Goal: Communication & Community: Answer question/provide support

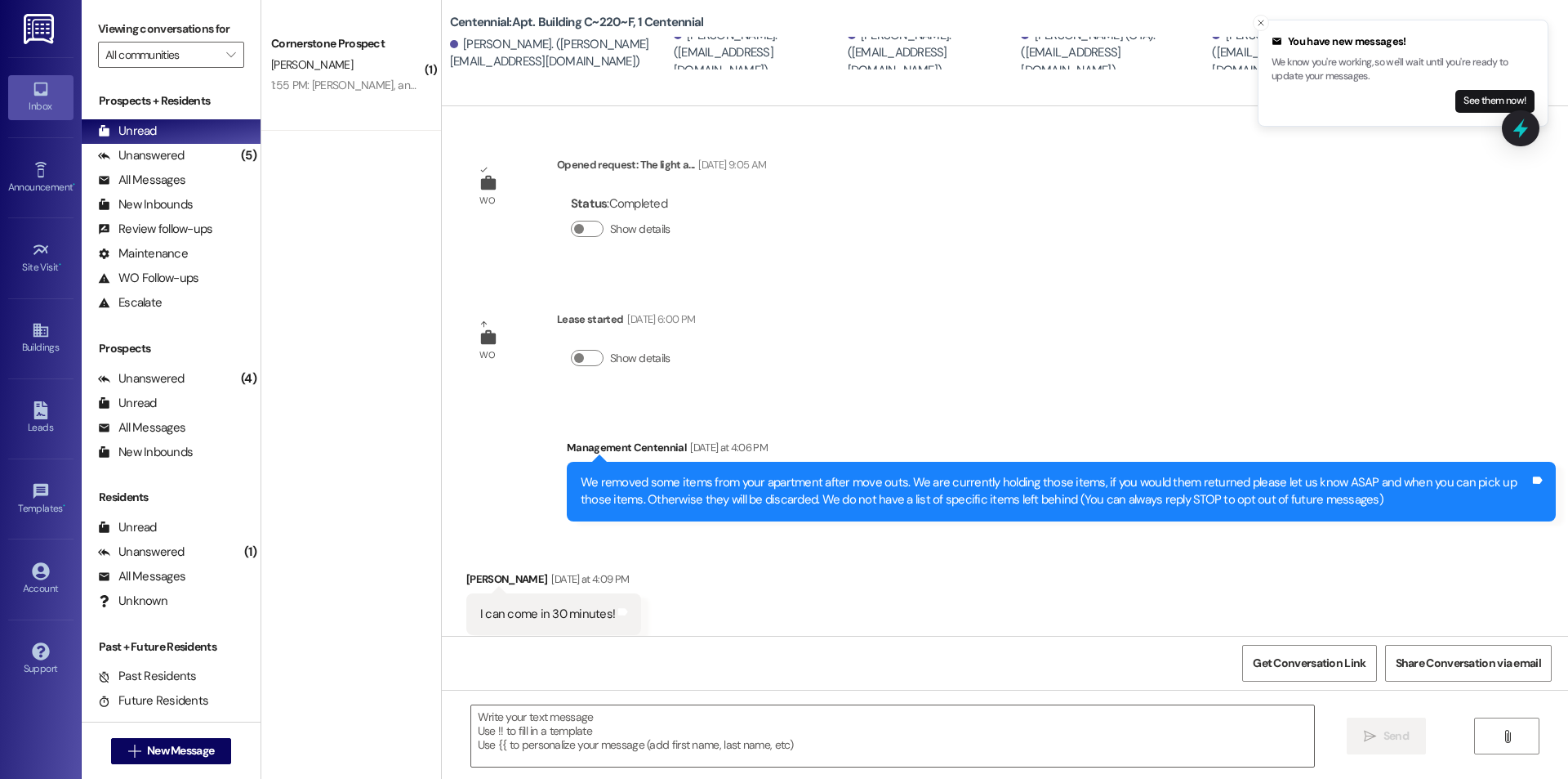
scroll to position [36, 0]
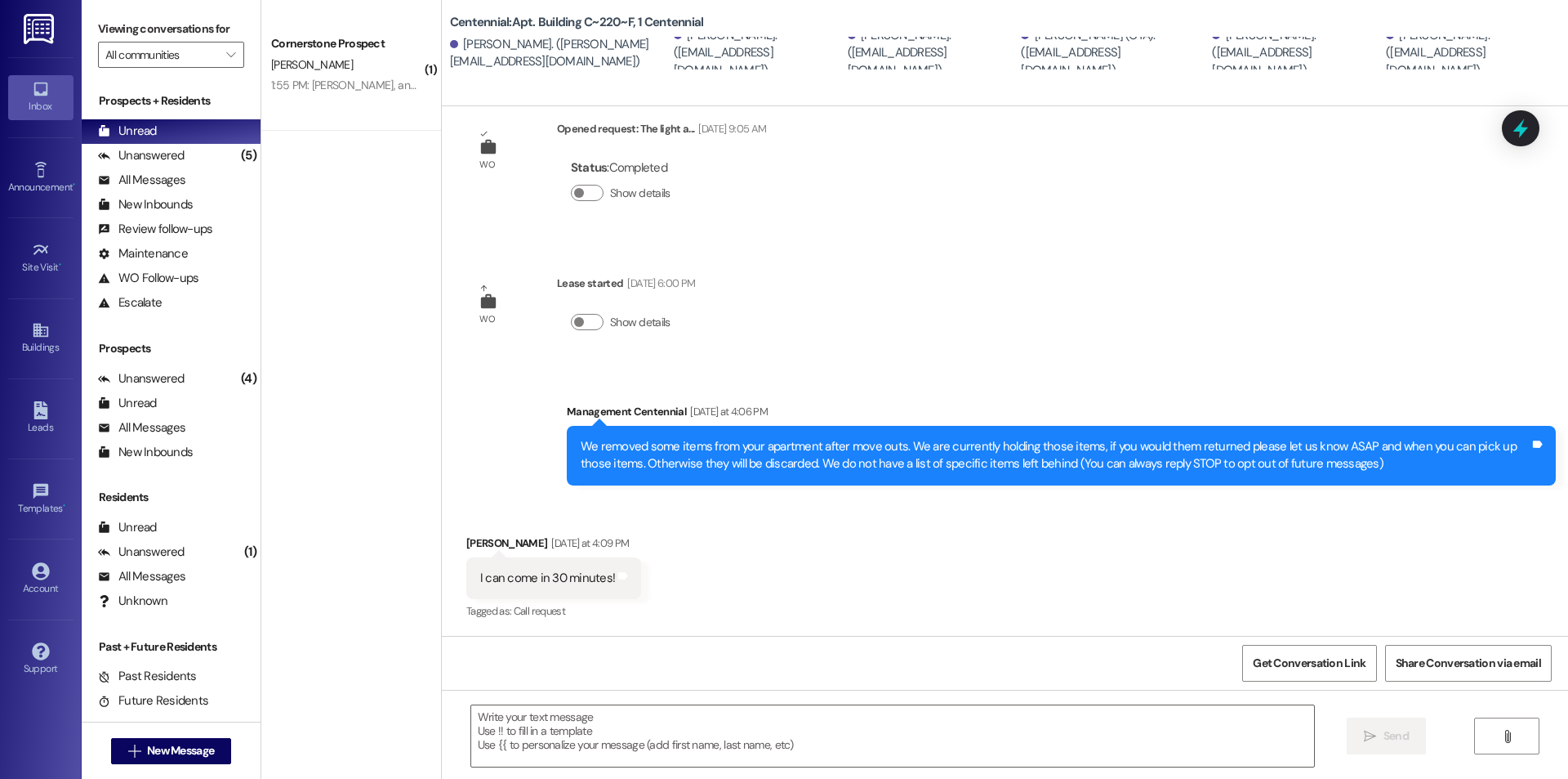
drag, startPoint x: 450, startPoint y: 439, endPoint x: 486, endPoint y: 274, distance: 168.9
click at [486, 274] on div "WO" at bounding box center [511, 305] width 82 height 63
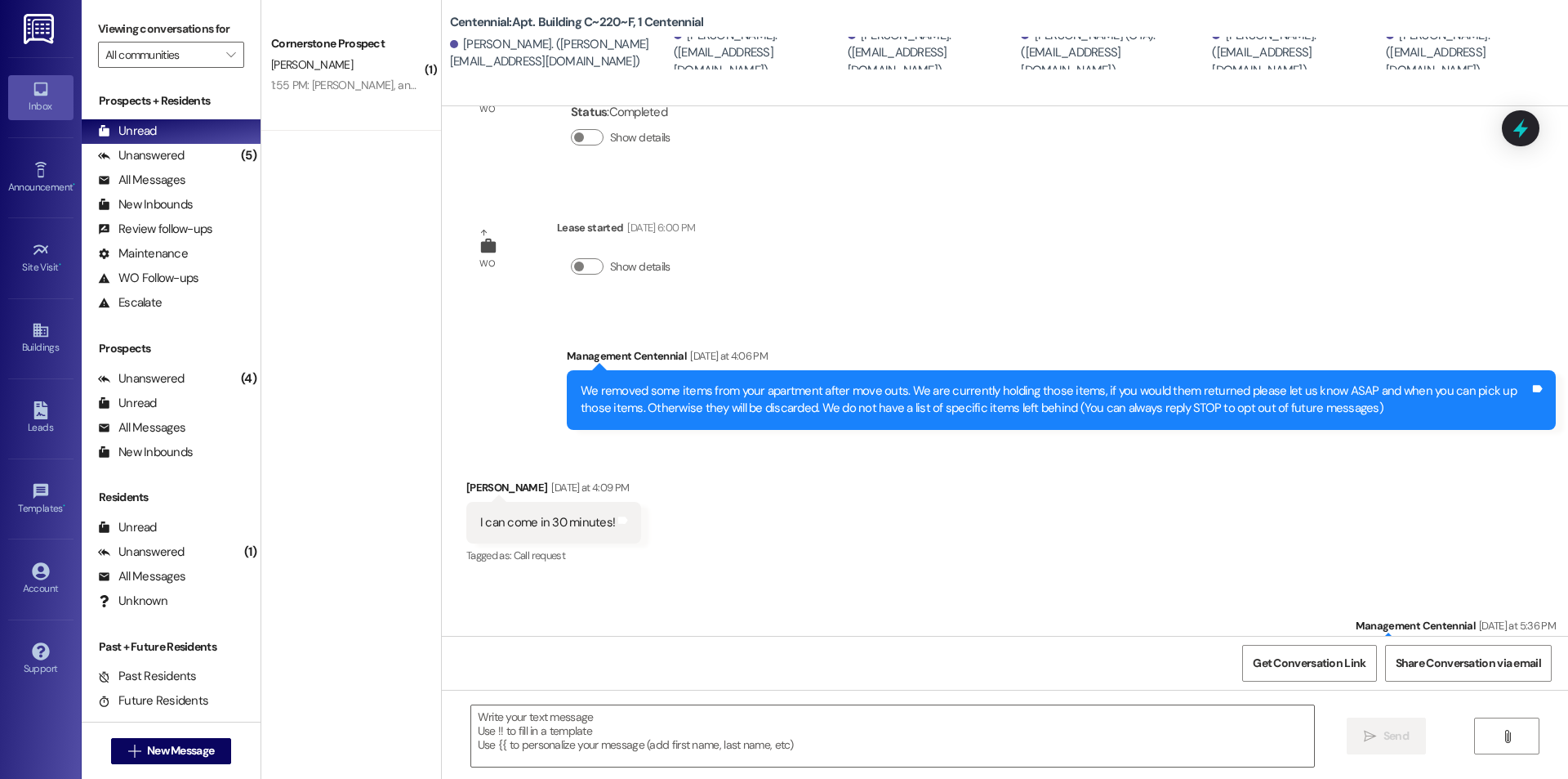
scroll to position [150, 0]
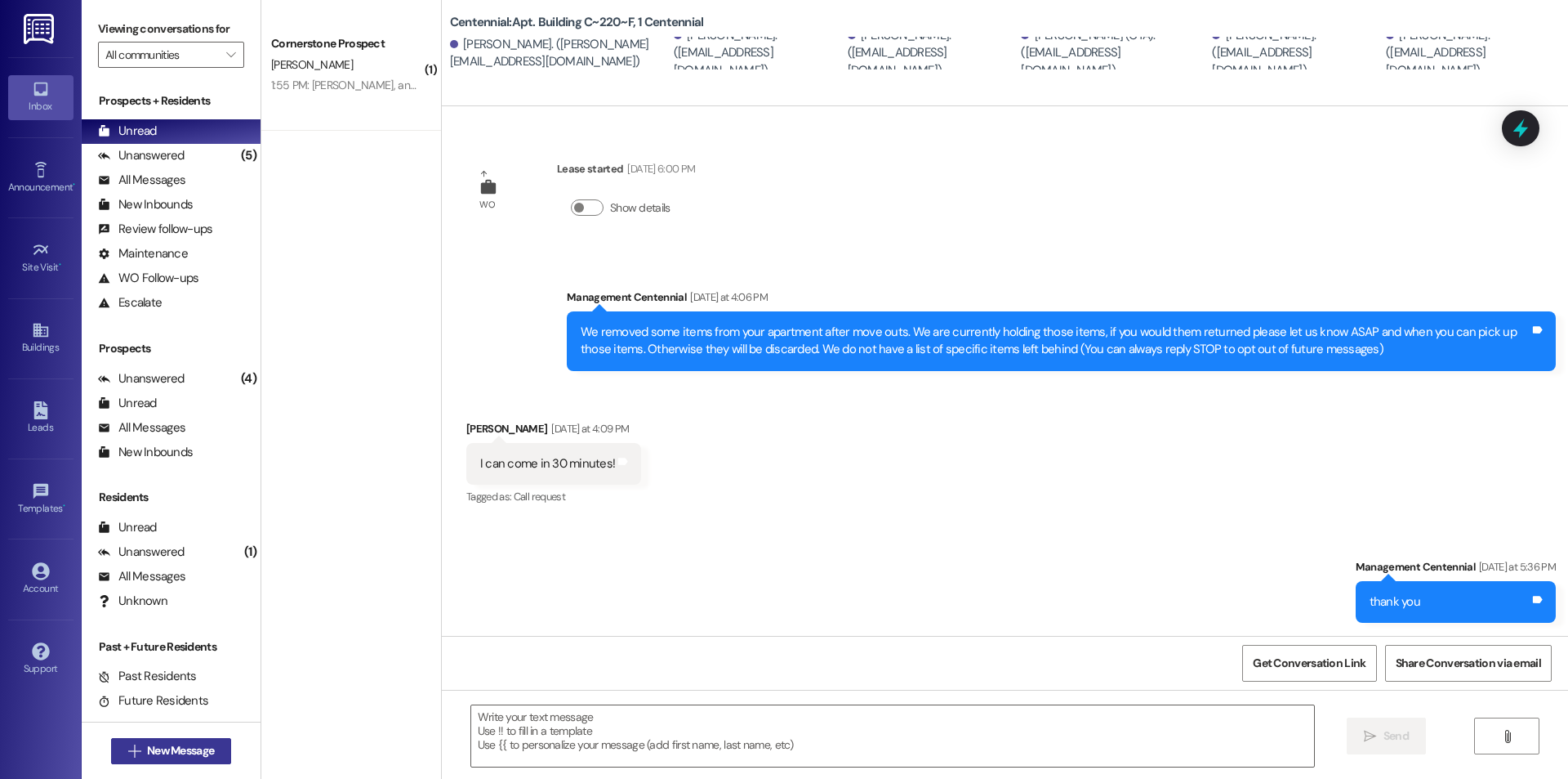
click at [155, 757] on span "New Message" at bounding box center [180, 750] width 67 height 17
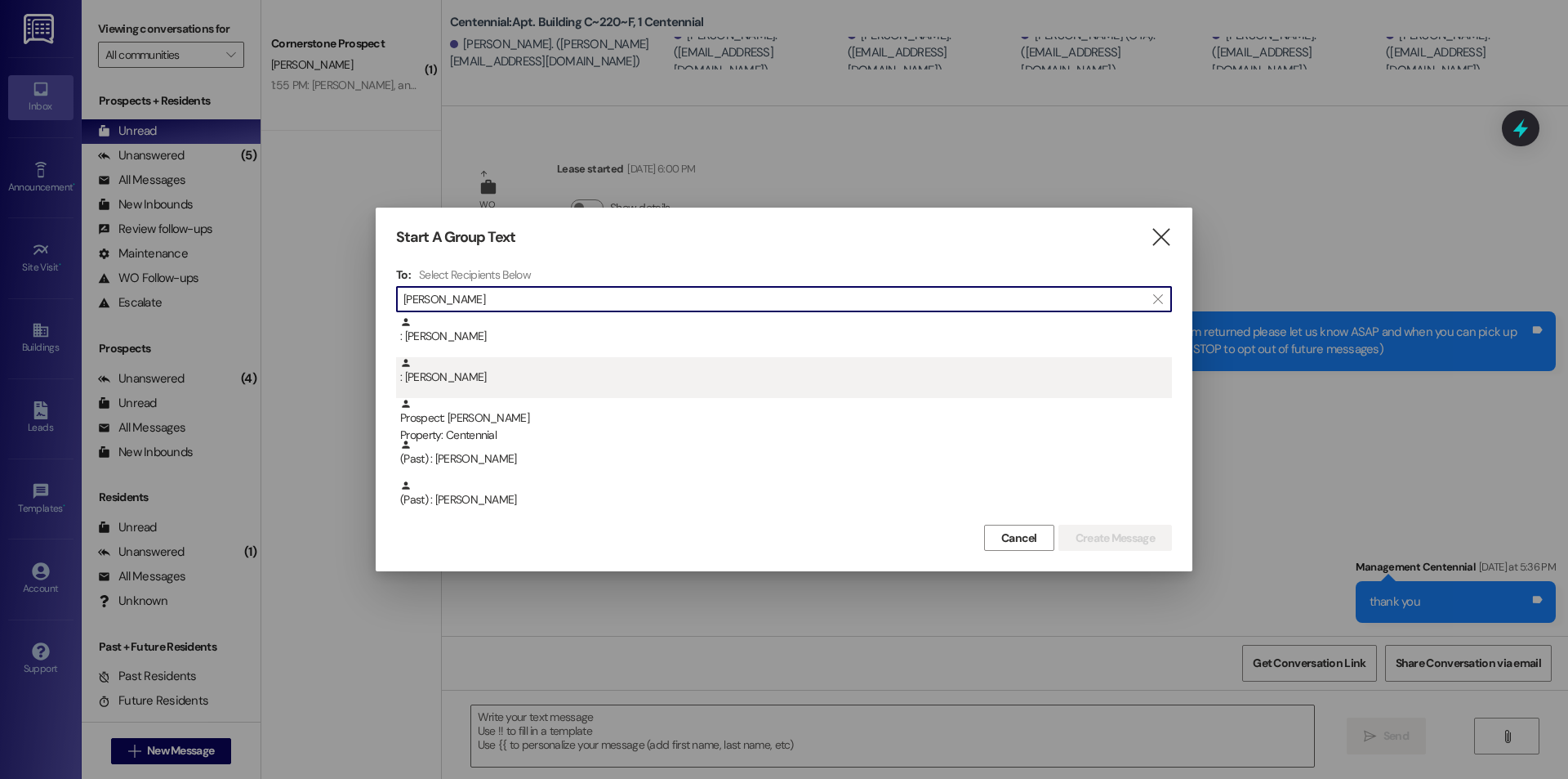
type input "isabella"
click at [546, 375] on div ": Isabella Terry" at bounding box center [785, 371] width 772 height 29
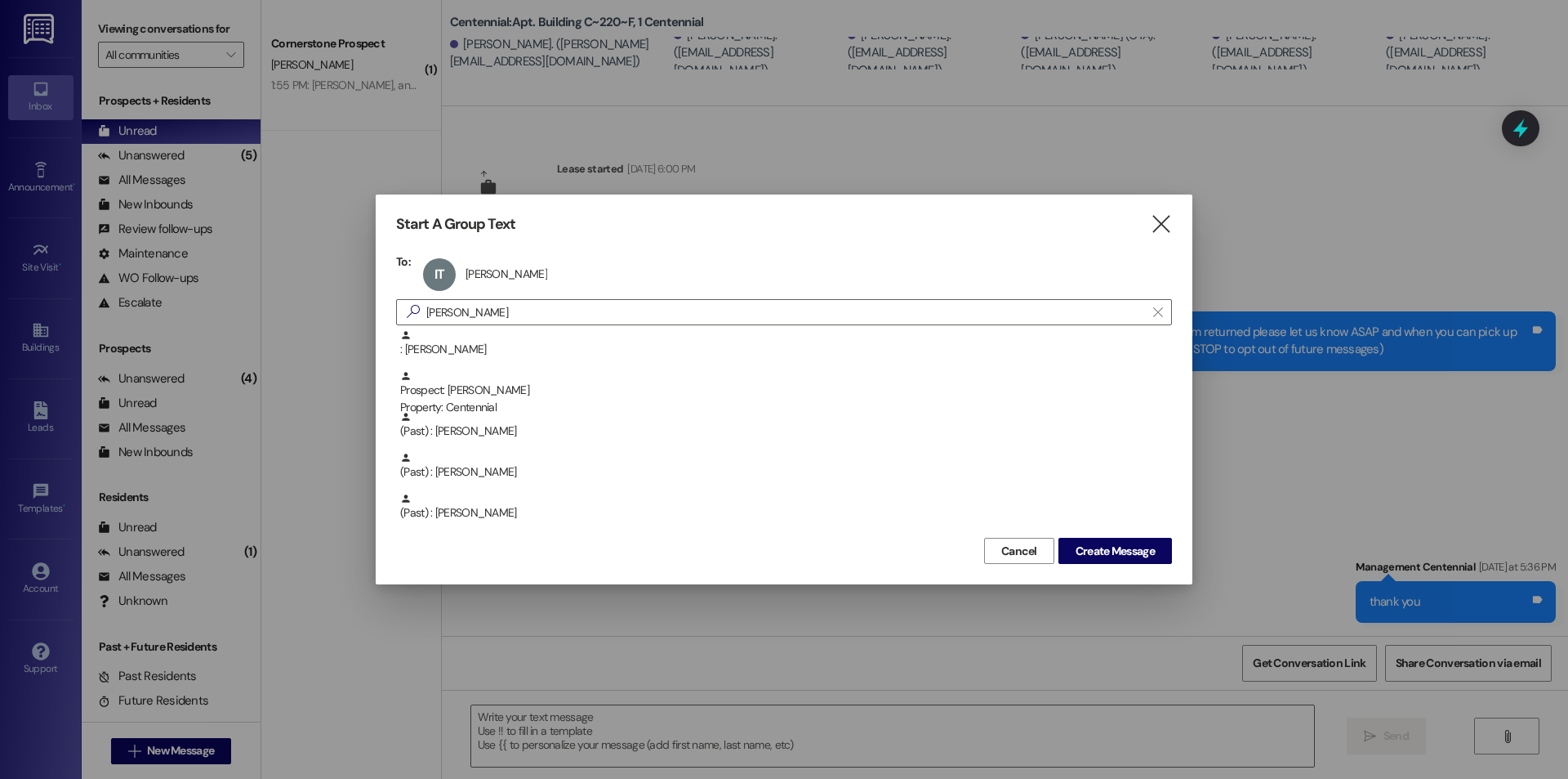
click at [1157, 567] on div "Start A Group Text  To: IT Isabella Terry Isabella Terry click to remove  isa…" at bounding box center [784, 389] width 817 height 390
click at [1157, 560] on button "Create Message" at bounding box center [1115, 550] width 113 height 26
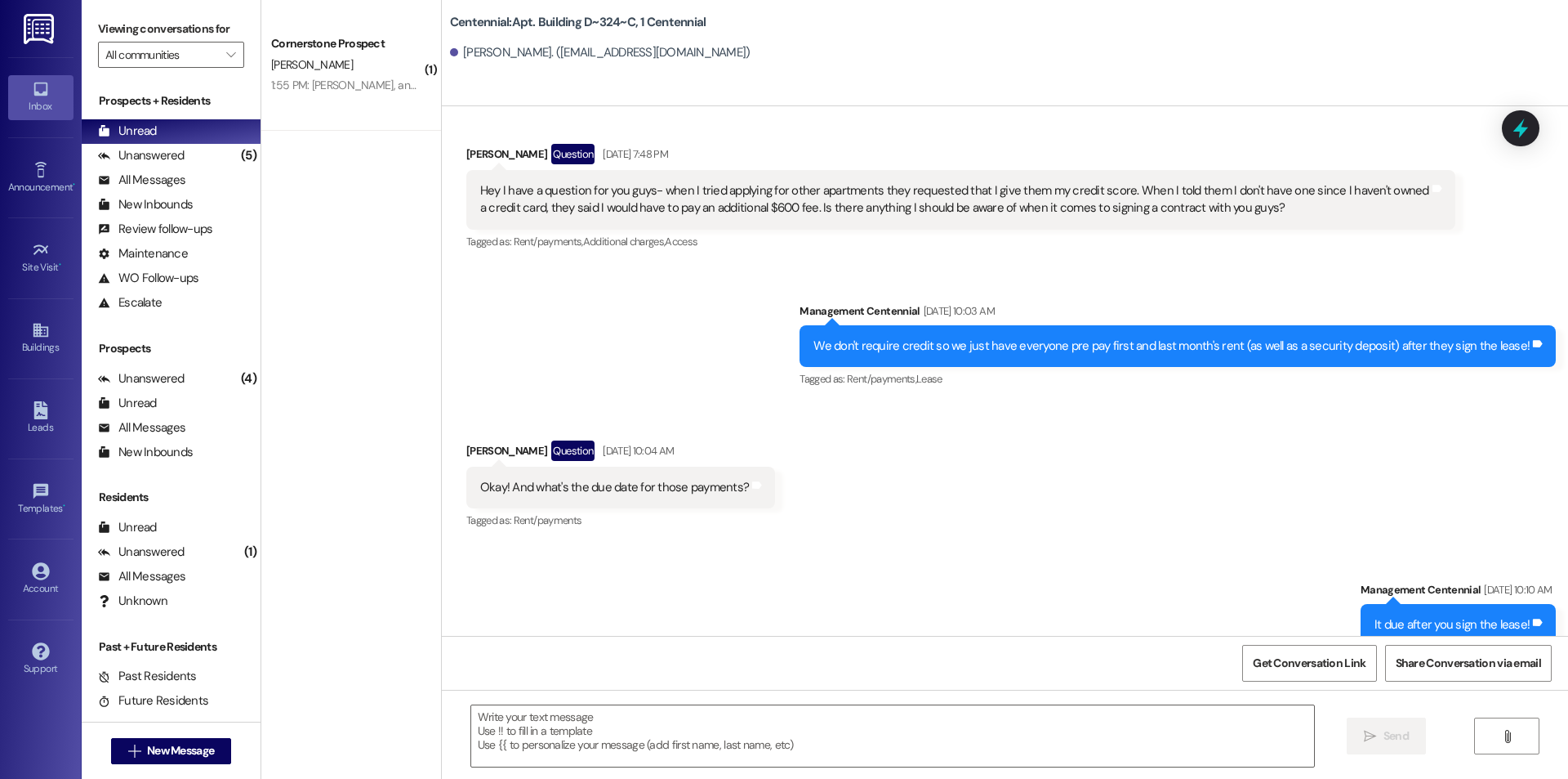
scroll to position [17331, 0]
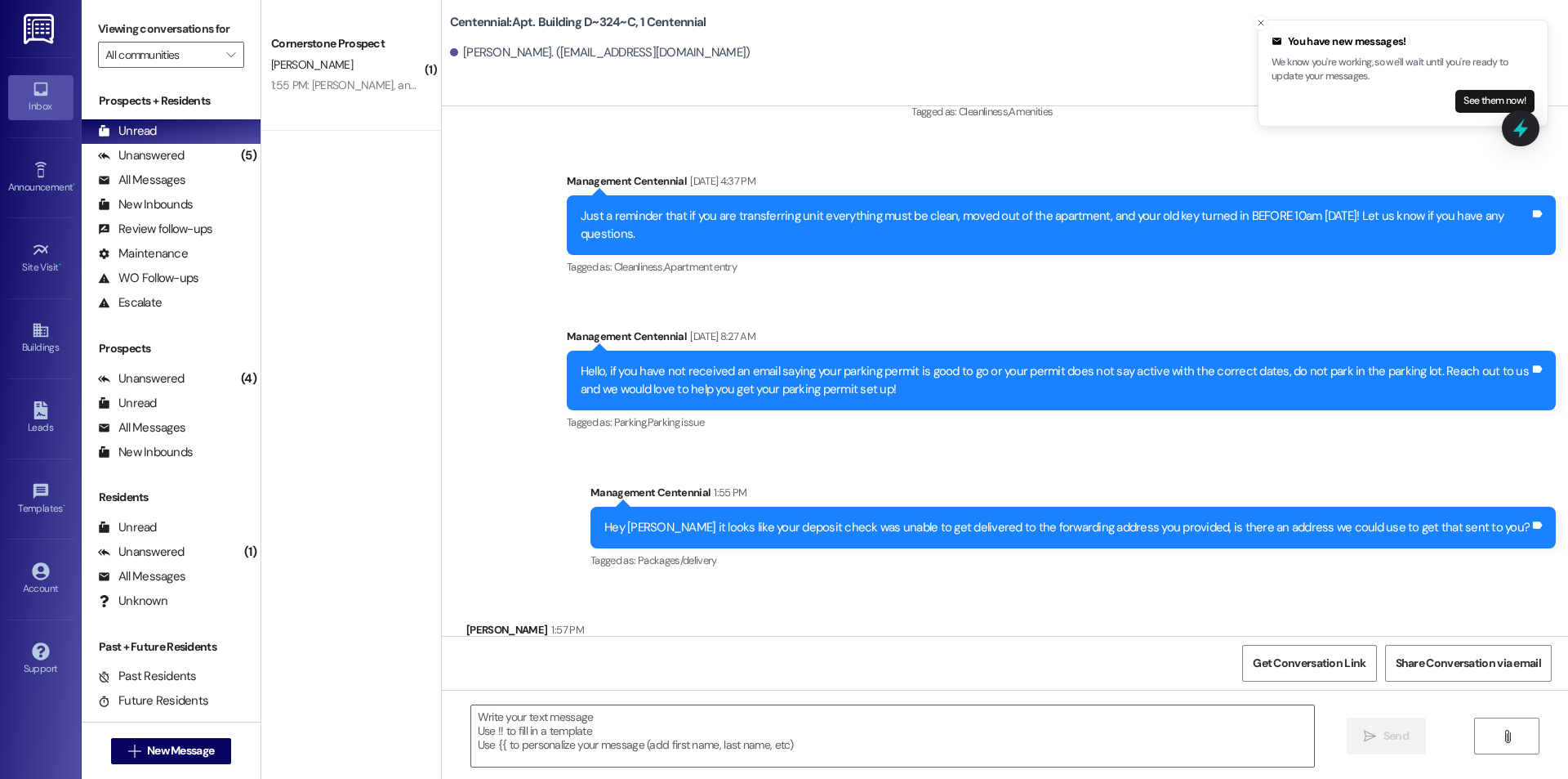
click at [800, 694] on div " Send " at bounding box center [1005, 750] width 1127 height 122
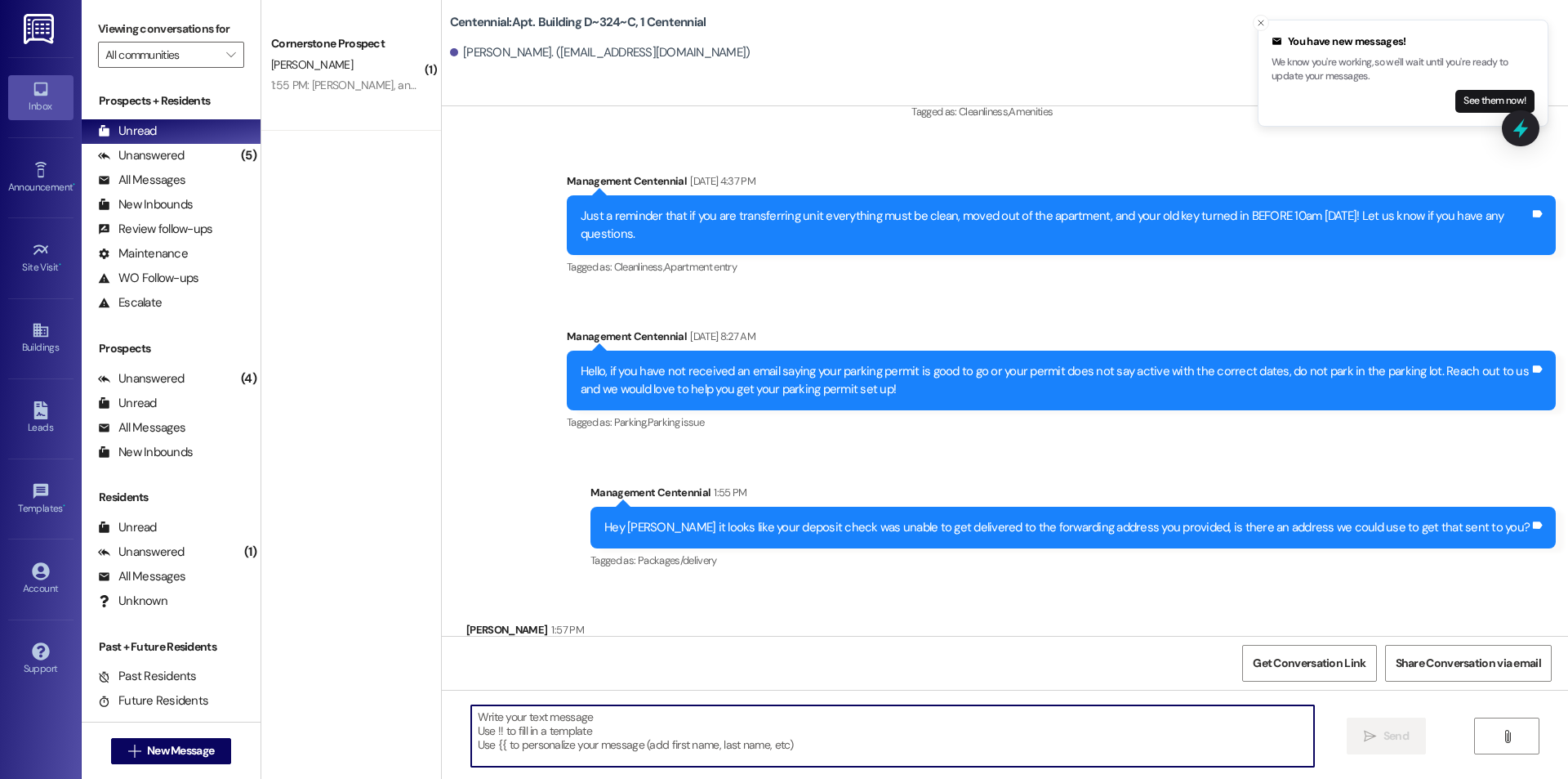
click at [800, 717] on textarea at bounding box center [893, 736] width 843 height 62
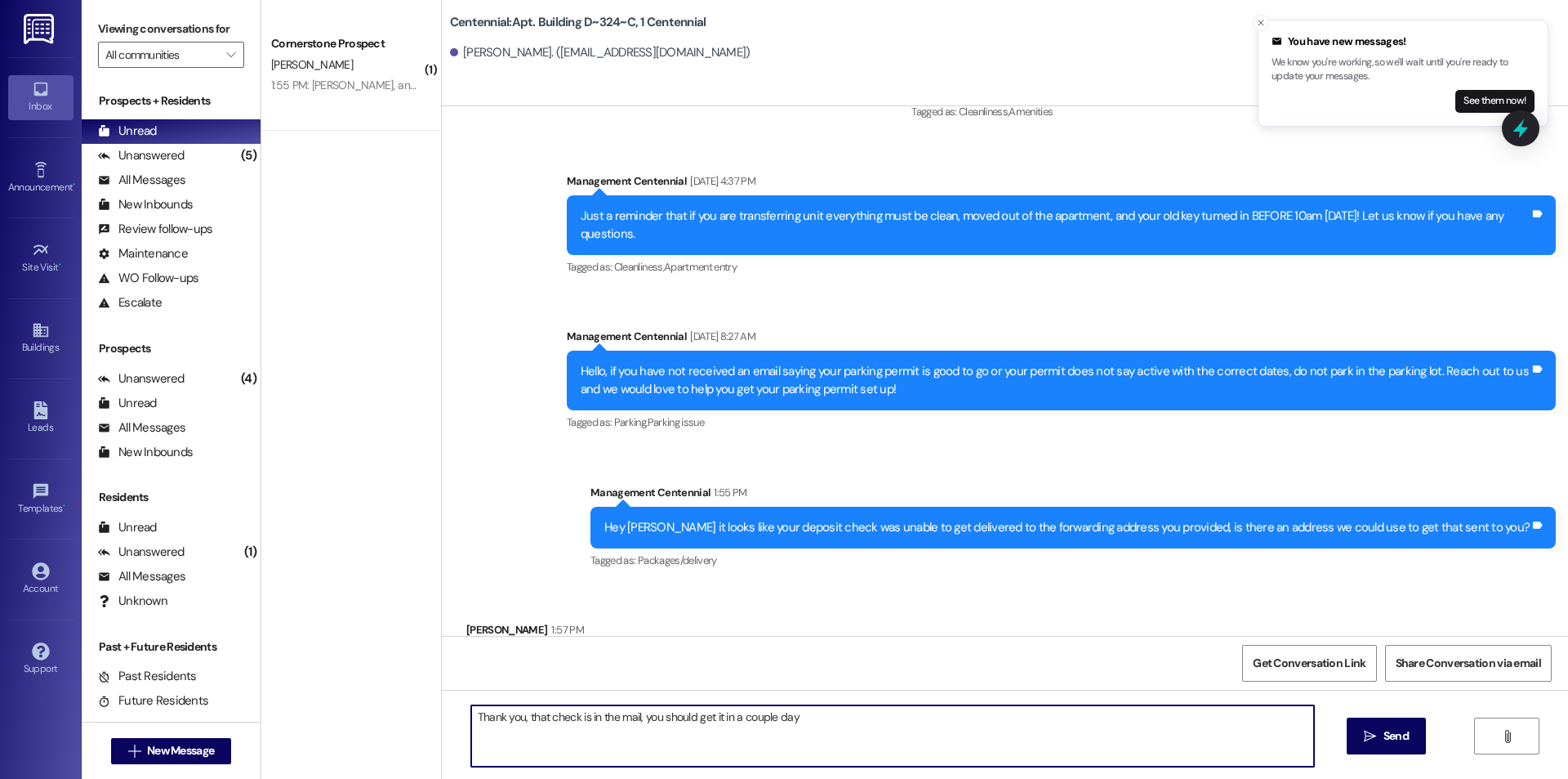
type textarea "Thank you, that check is in the mail, you should get it in a couple days"
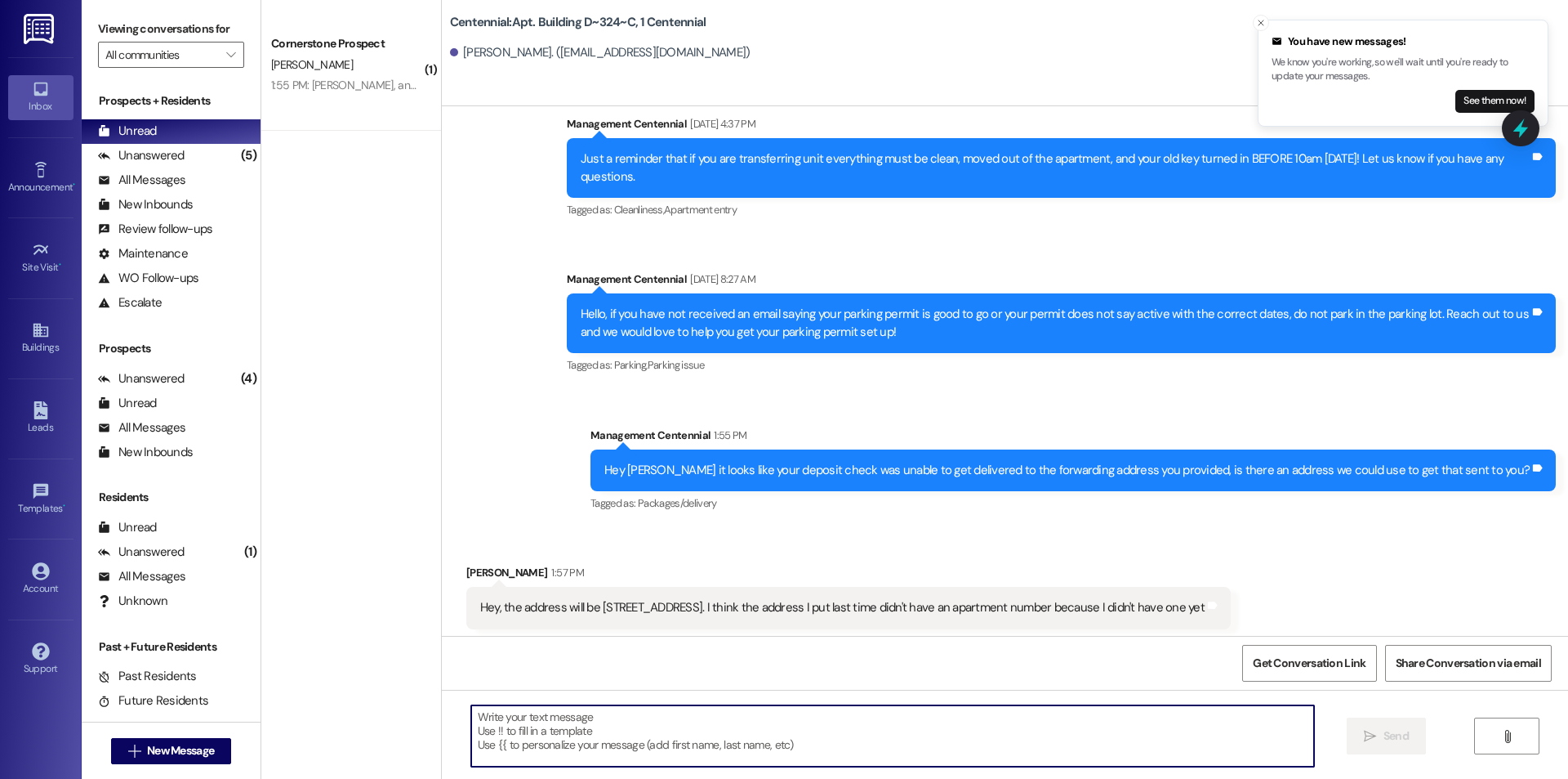
scroll to position [17445, 0]
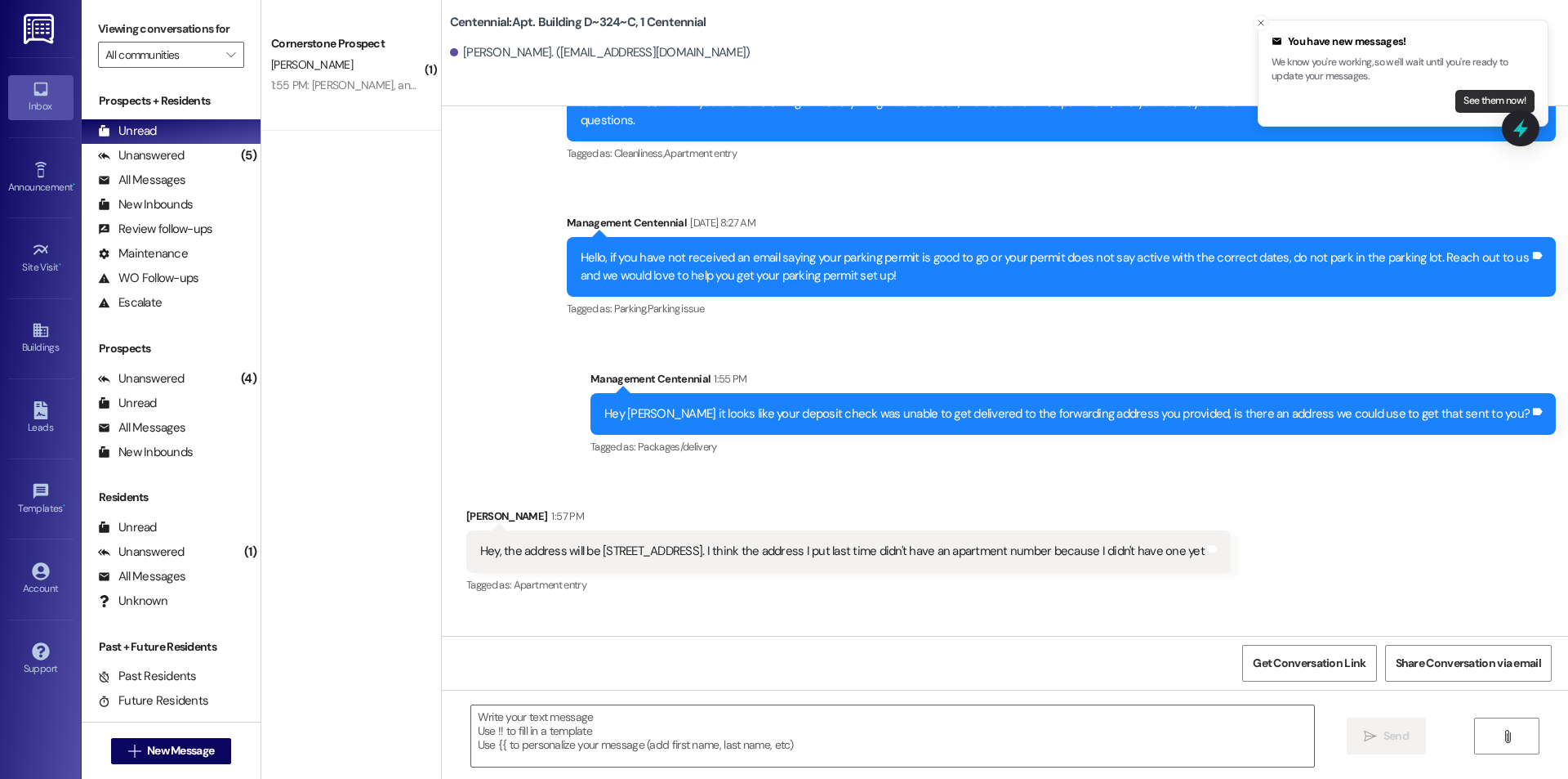
click at [1494, 106] on button "See them now!" at bounding box center [1495, 101] width 79 height 23
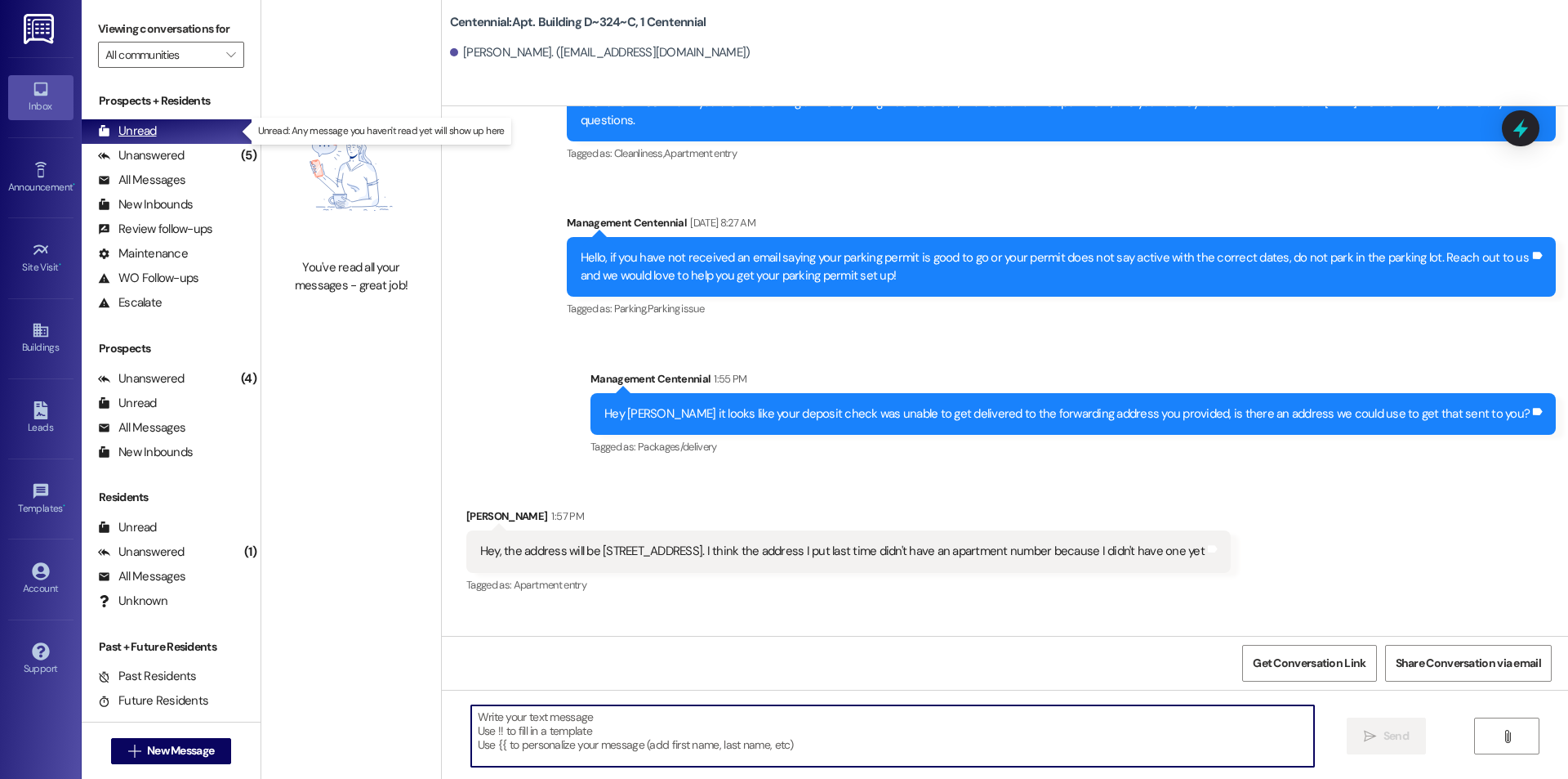
click at [178, 127] on div "Unread (0)" at bounding box center [171, 132] width 179 height 25
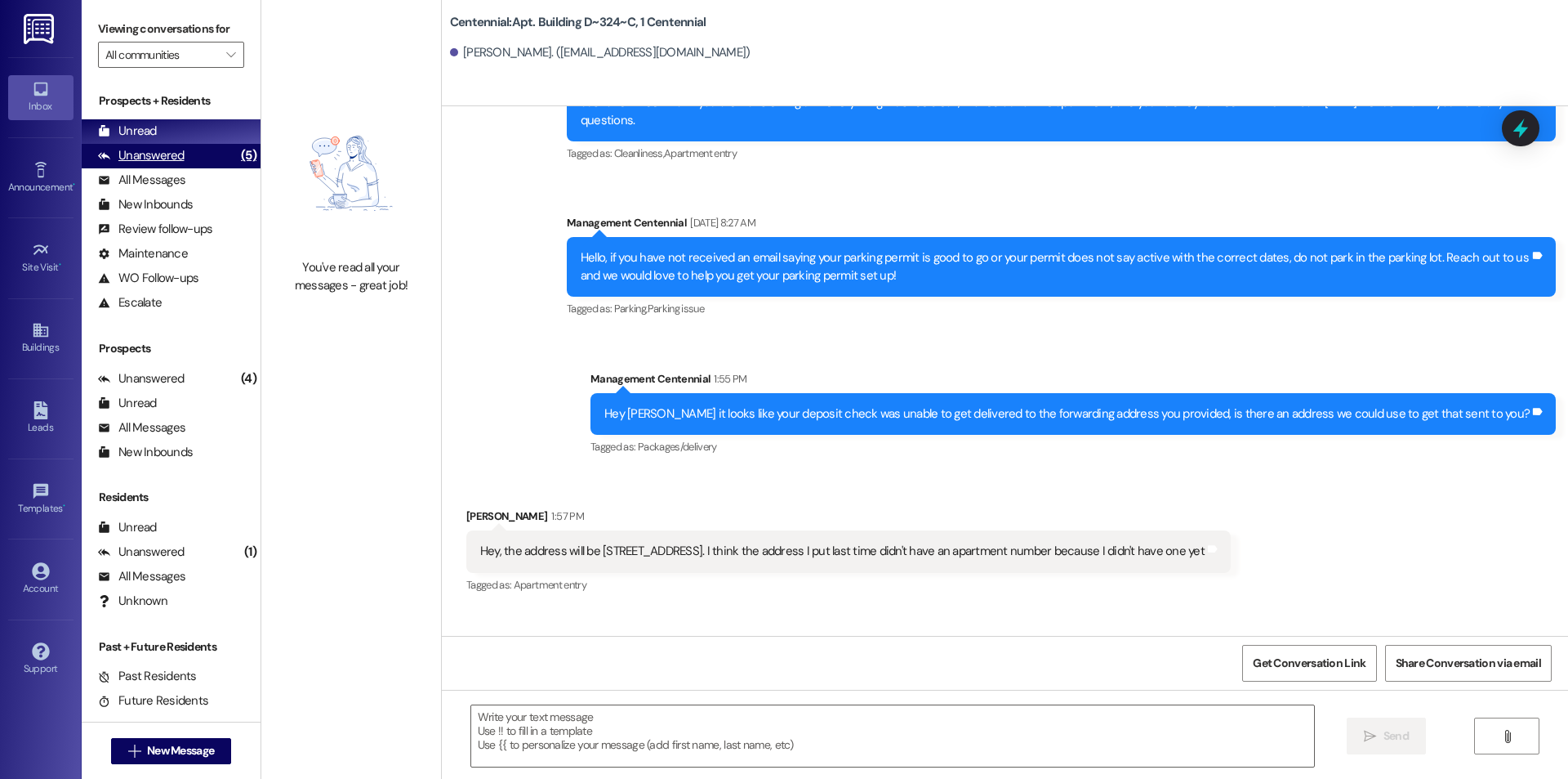
click at [187, 155] on div "Unanswered (5)" at bounding box center [171, 155] width 179 height 25
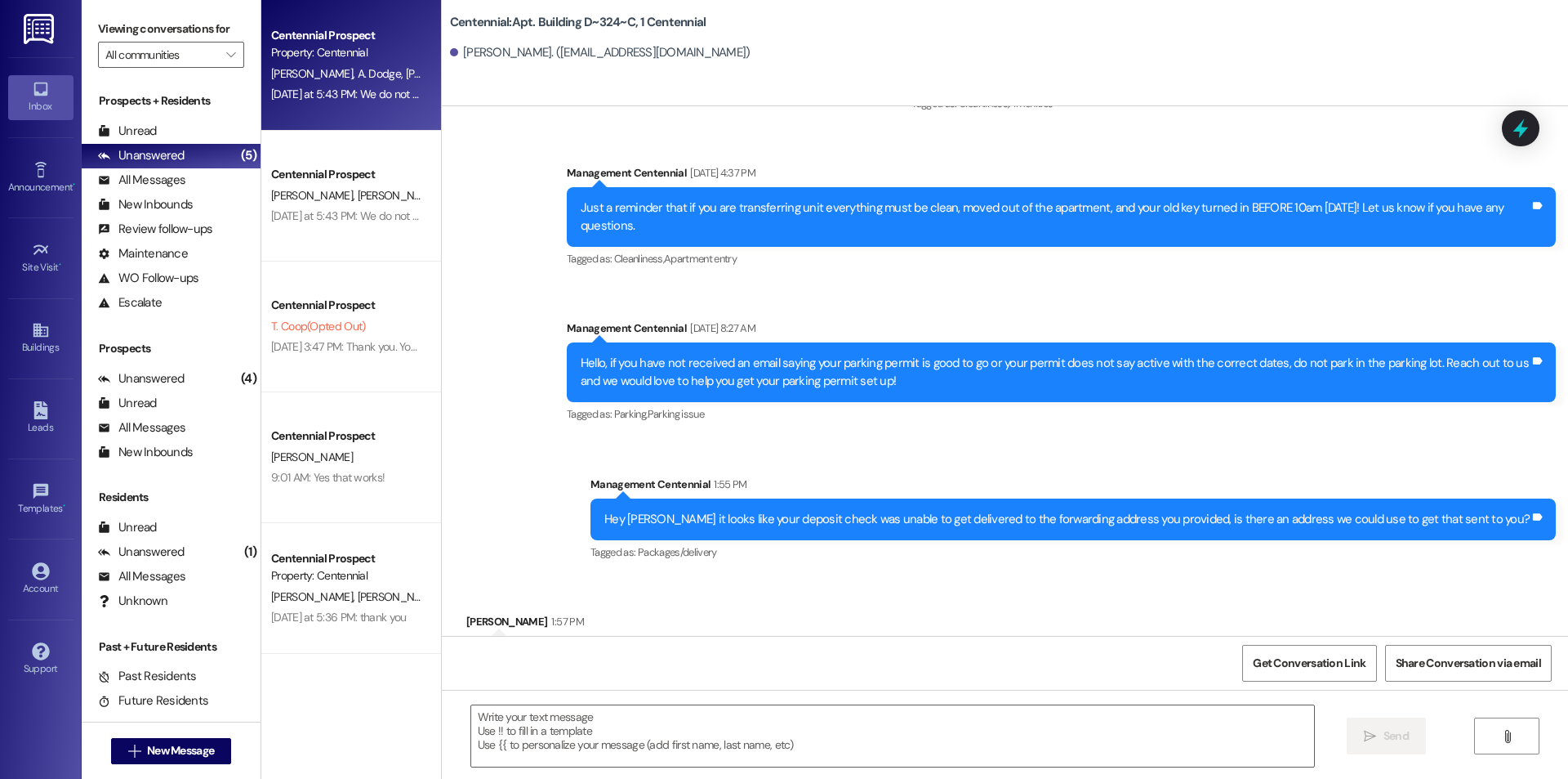
scroll to position [17330, 0]
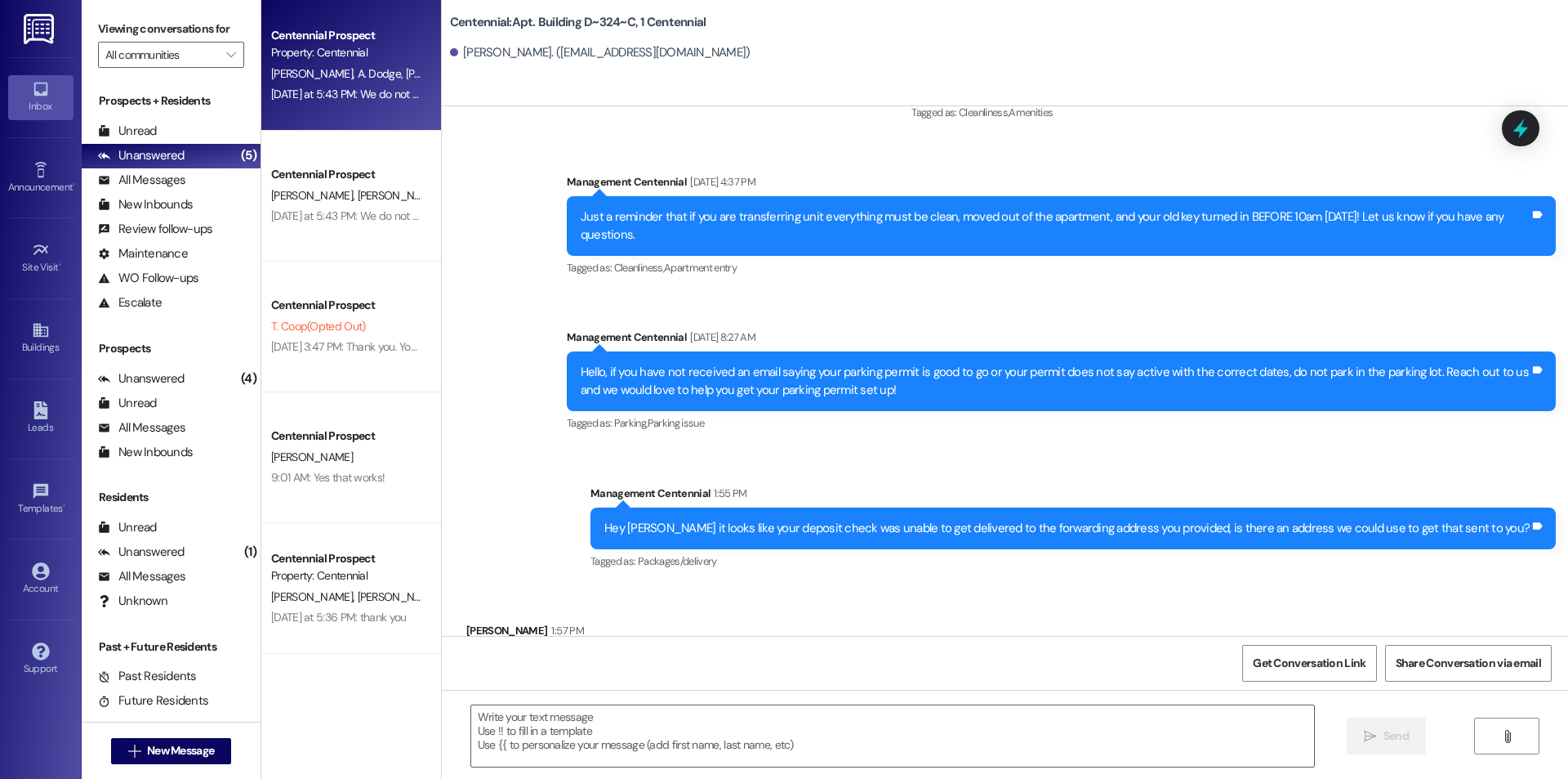
click at [305, 112] on div "Centennial Prospect Property: Centennial E. Manning A. Dodge M. Grob K. Bundy K…" at bounding box center [350, 65] width 179 height 131
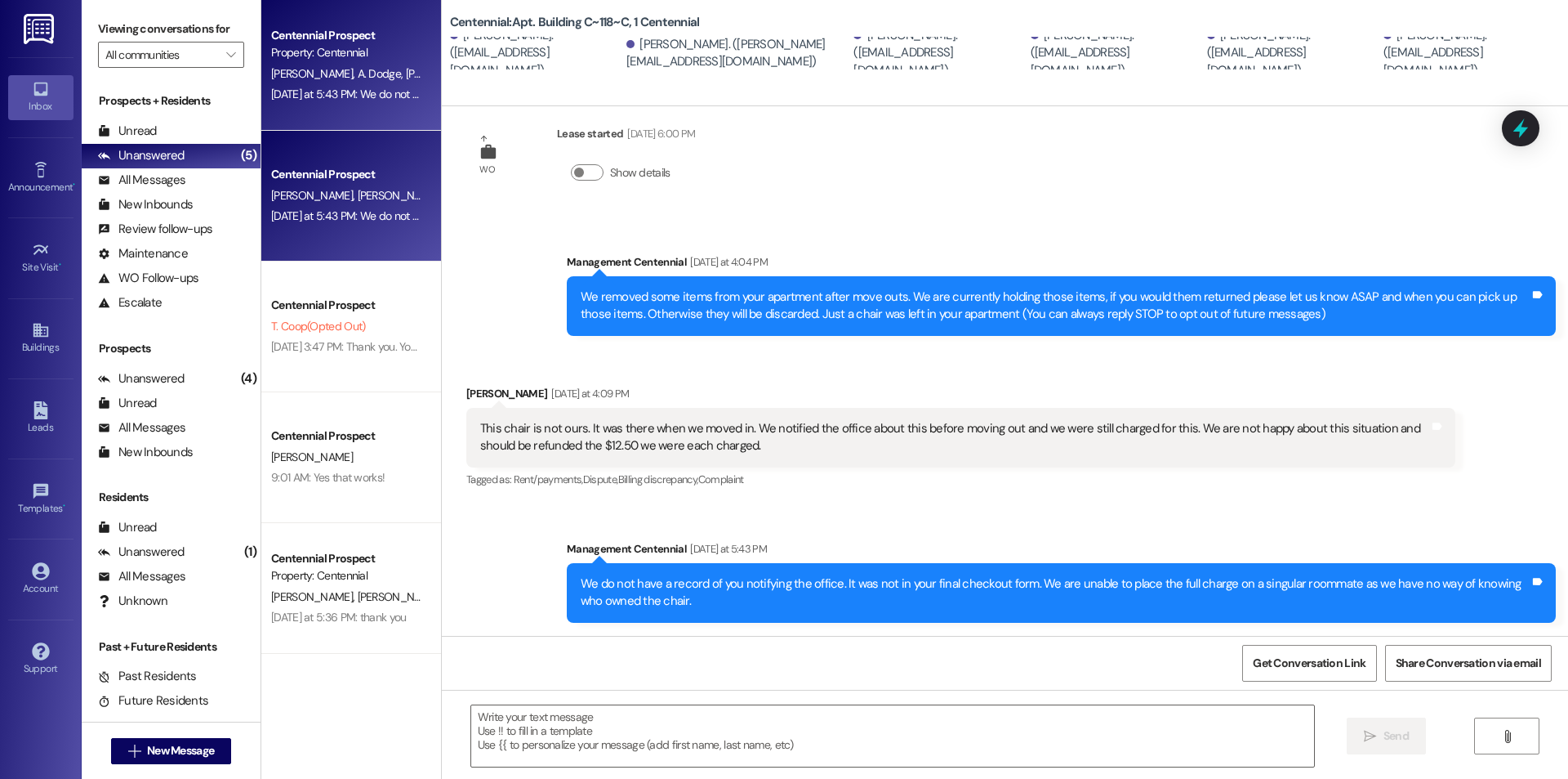
scroll to position [186, 0]
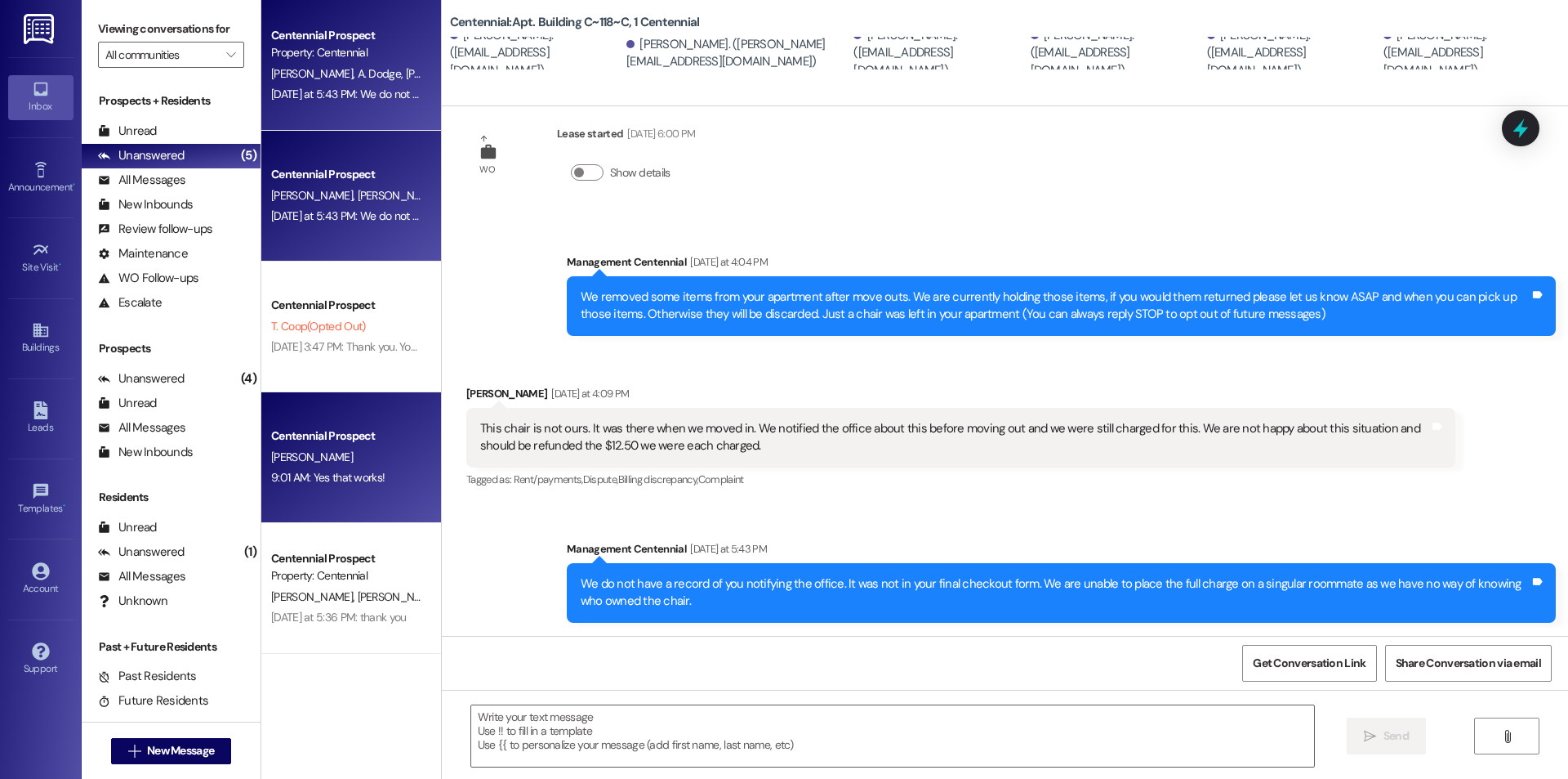
click at [366, 497] on div "Centennial Prospect E. Jensen 9:01 AM: Yes that works! 9:01 AM: Yes that works!" at bounding box center [350, 457] width 179 height 131
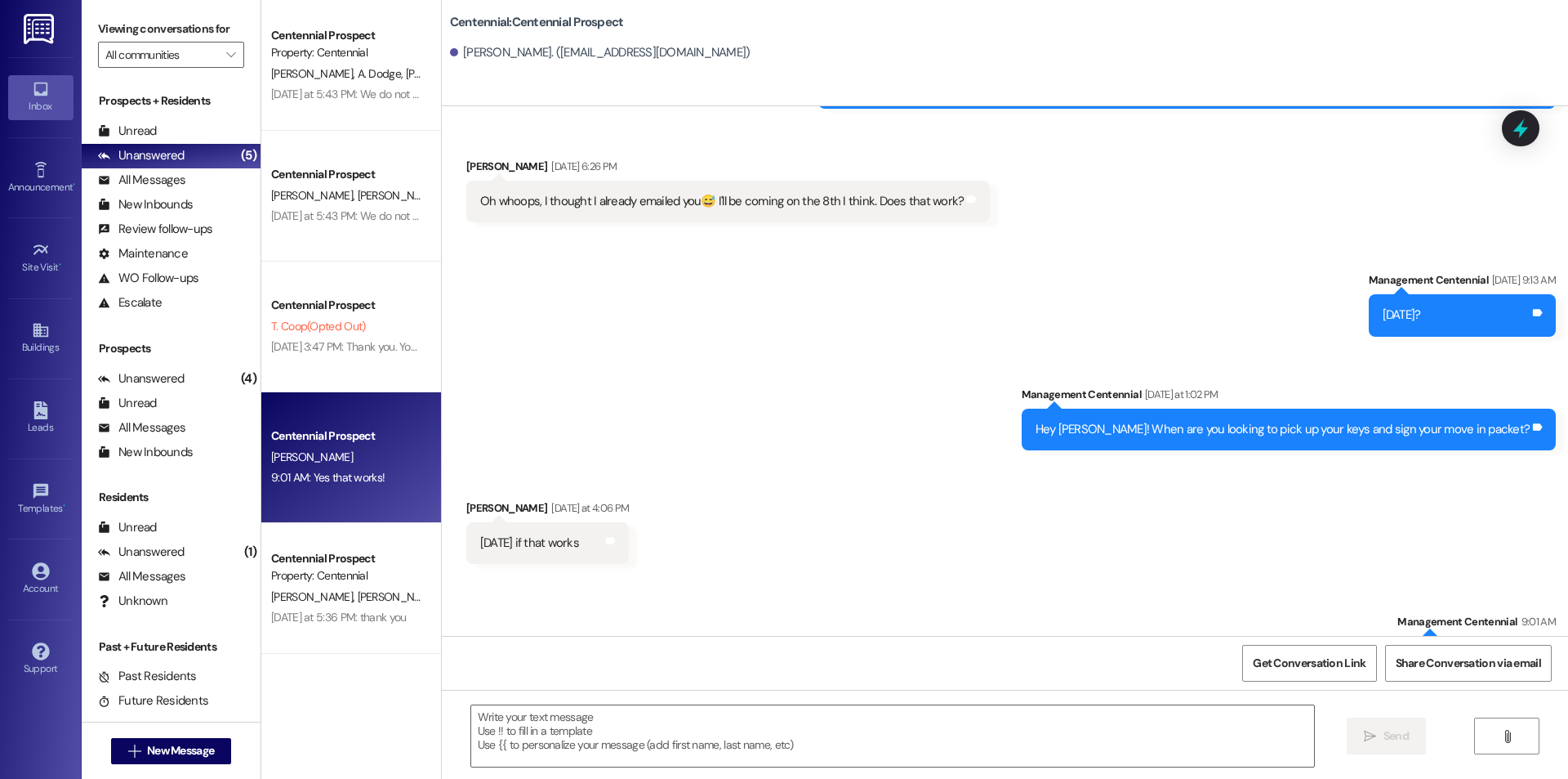
scroll to position [1194, 0]
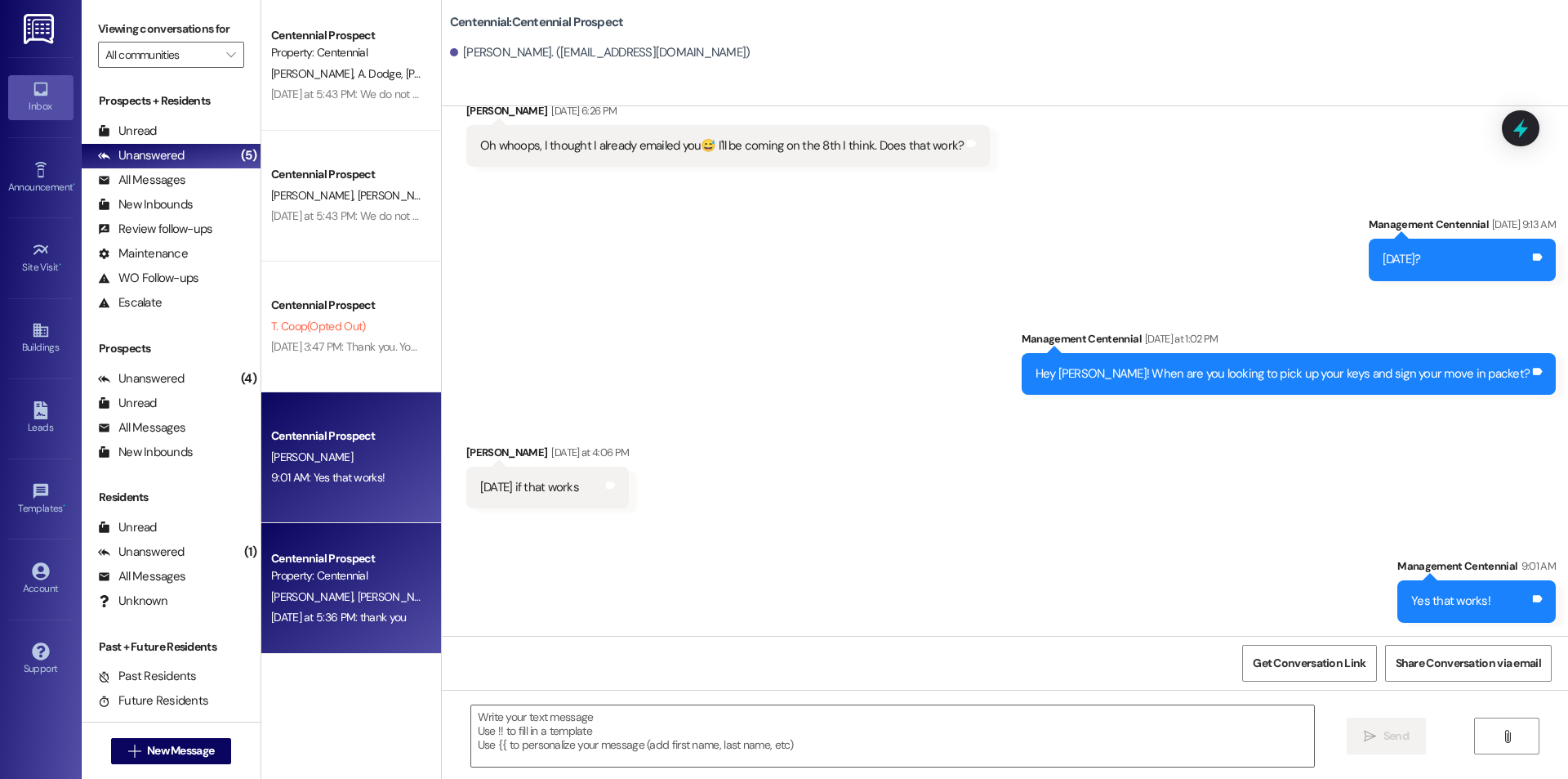
click at [311, 582] on div "Property: Centennial" at bounding box center [347, 575] width 151 height 17
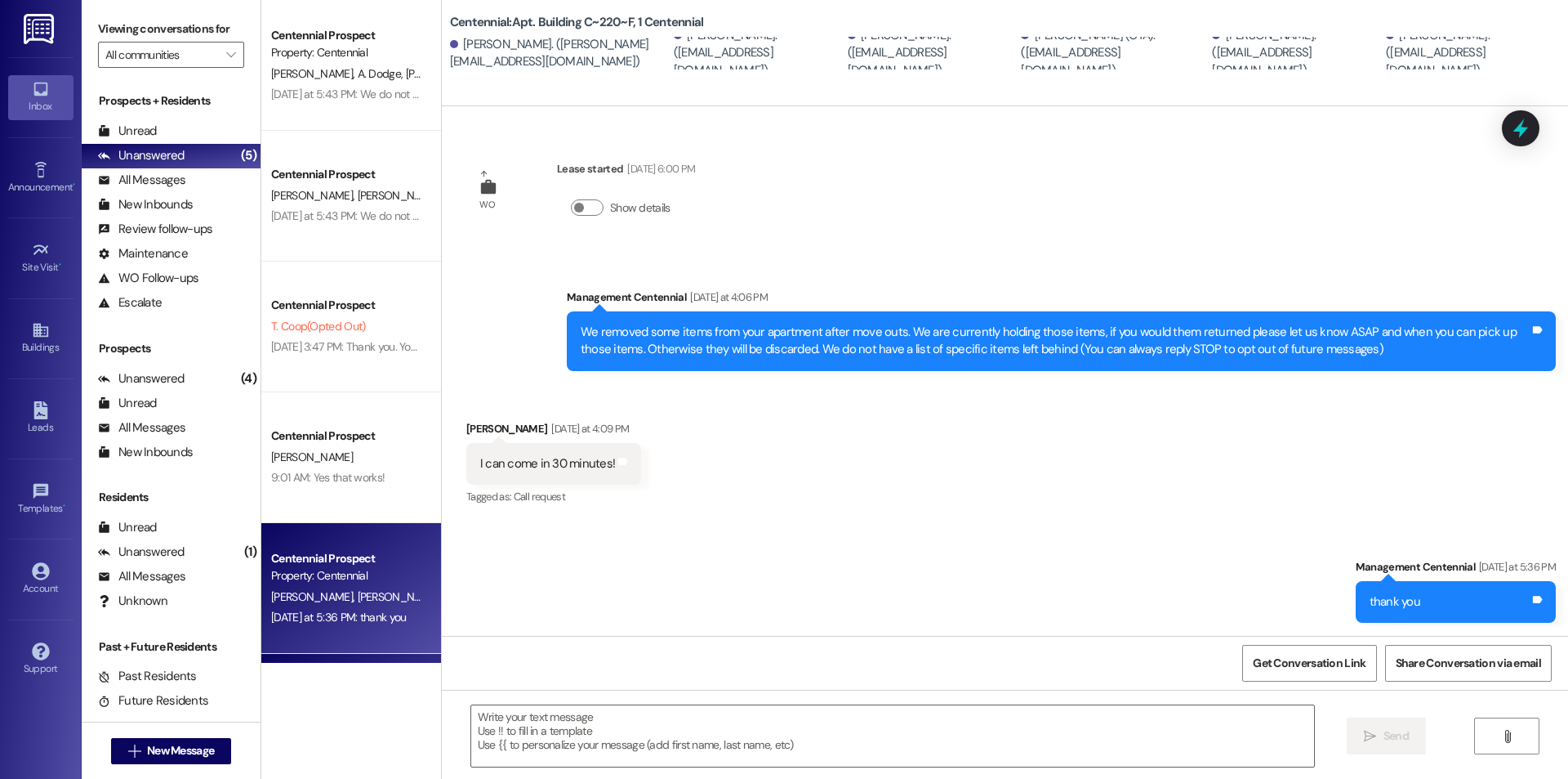
scroll to position [150, 0]
click at [171, 137] on div "Unread (0)" at bounding box center [171, 132] width 179 height 25
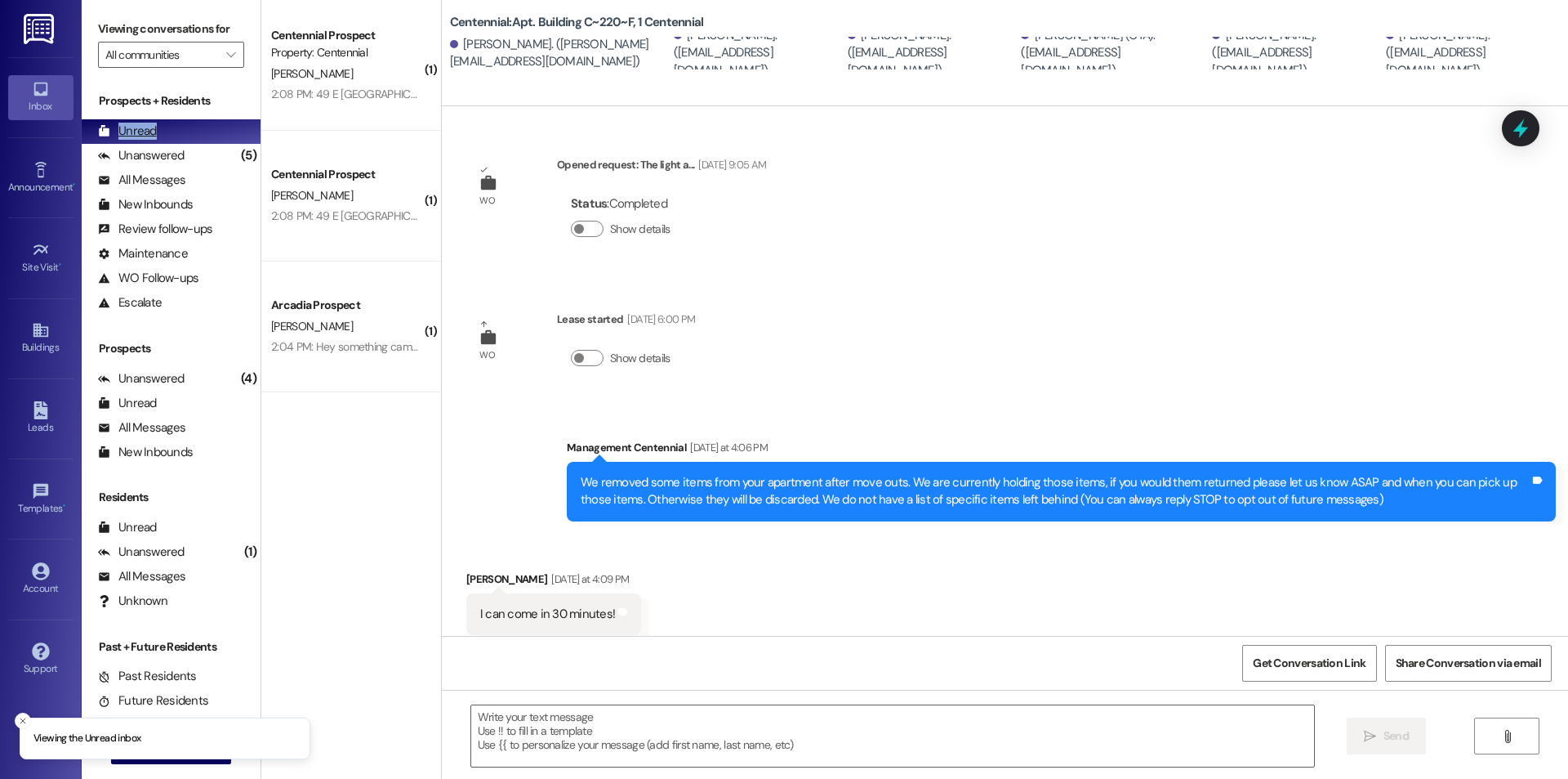
scroll to position [36, 0]
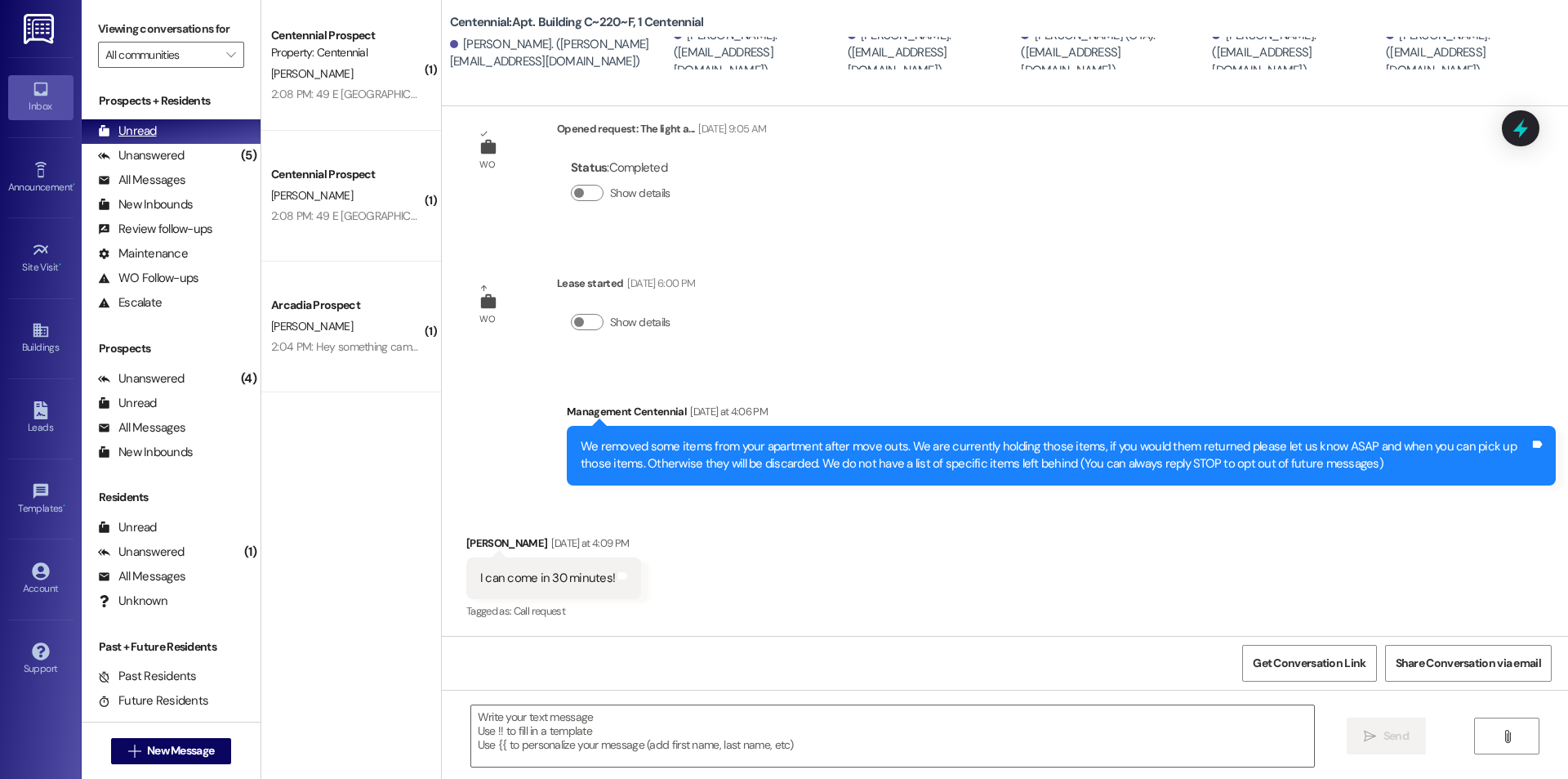
click at [155, 130] on div "Unread" at bounding box center [128, 131] width 59 height 17
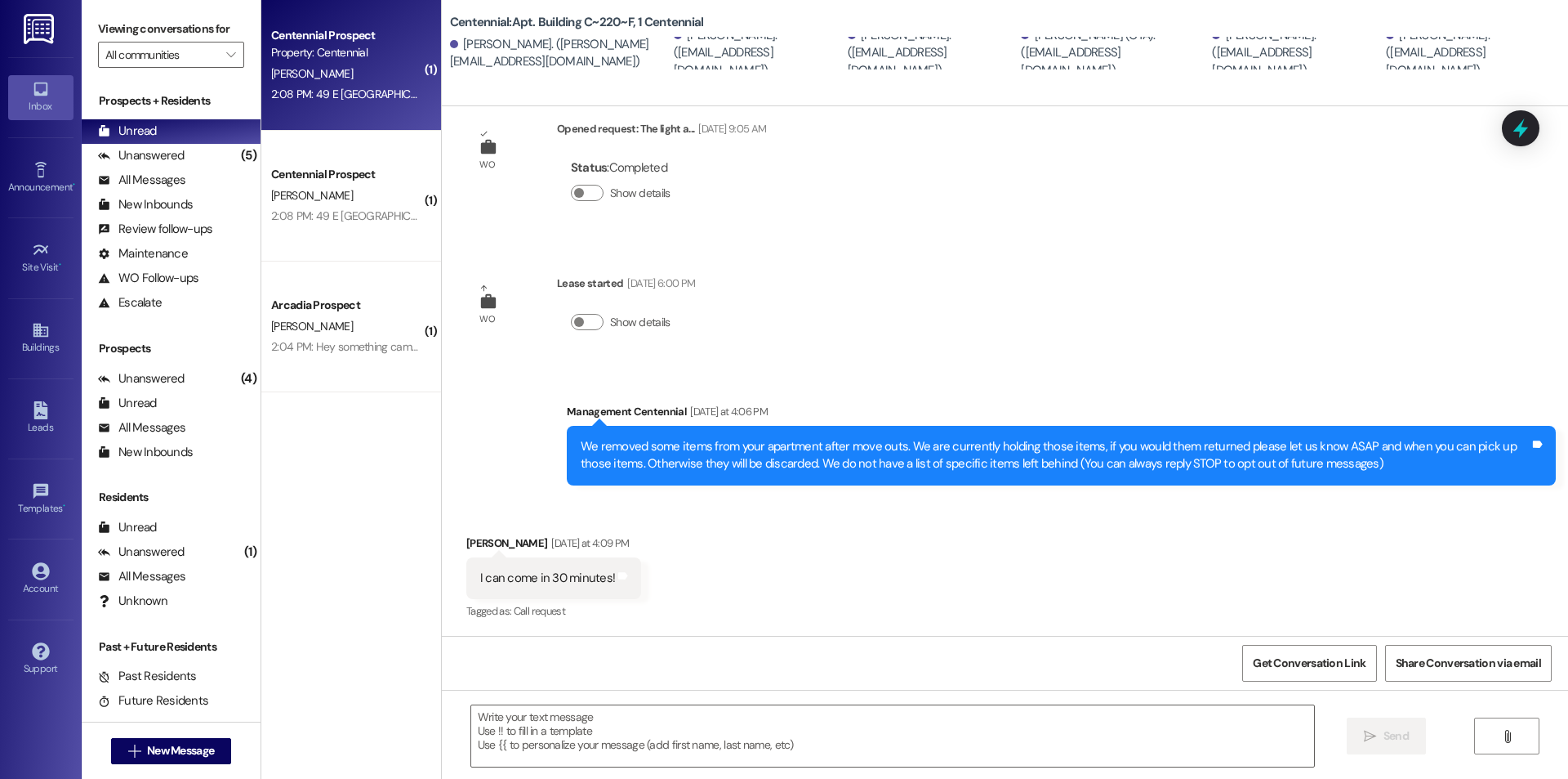
click at [327, 84] on div "2:08 PM: 49 E 2550 N Lehi Ut 84043 2:08 PM: 49 E 2550 N Lehi Ut 84043" at bounding box center [347, 94] width 155 height 20
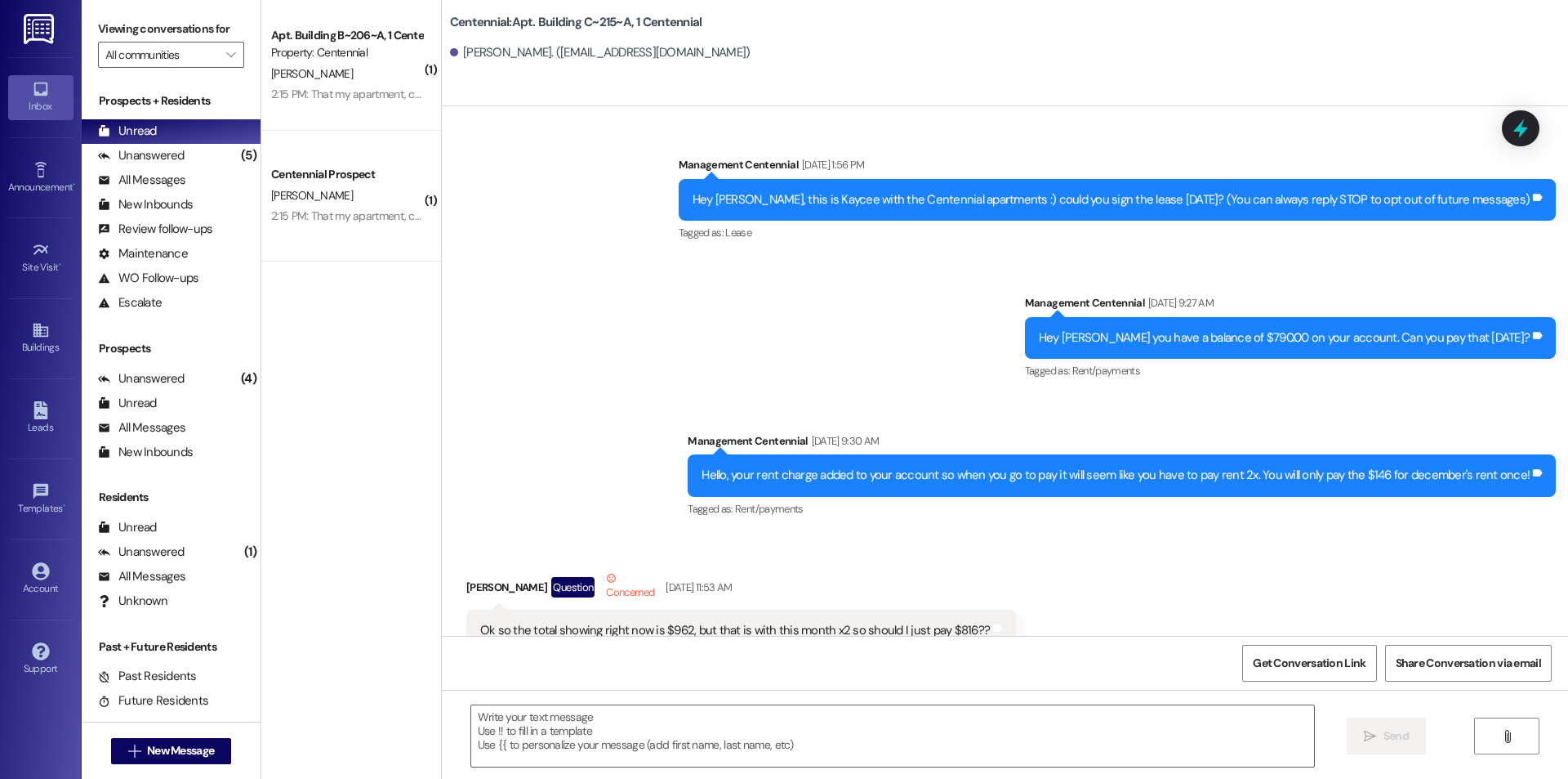
scroll to position [26263, 0]
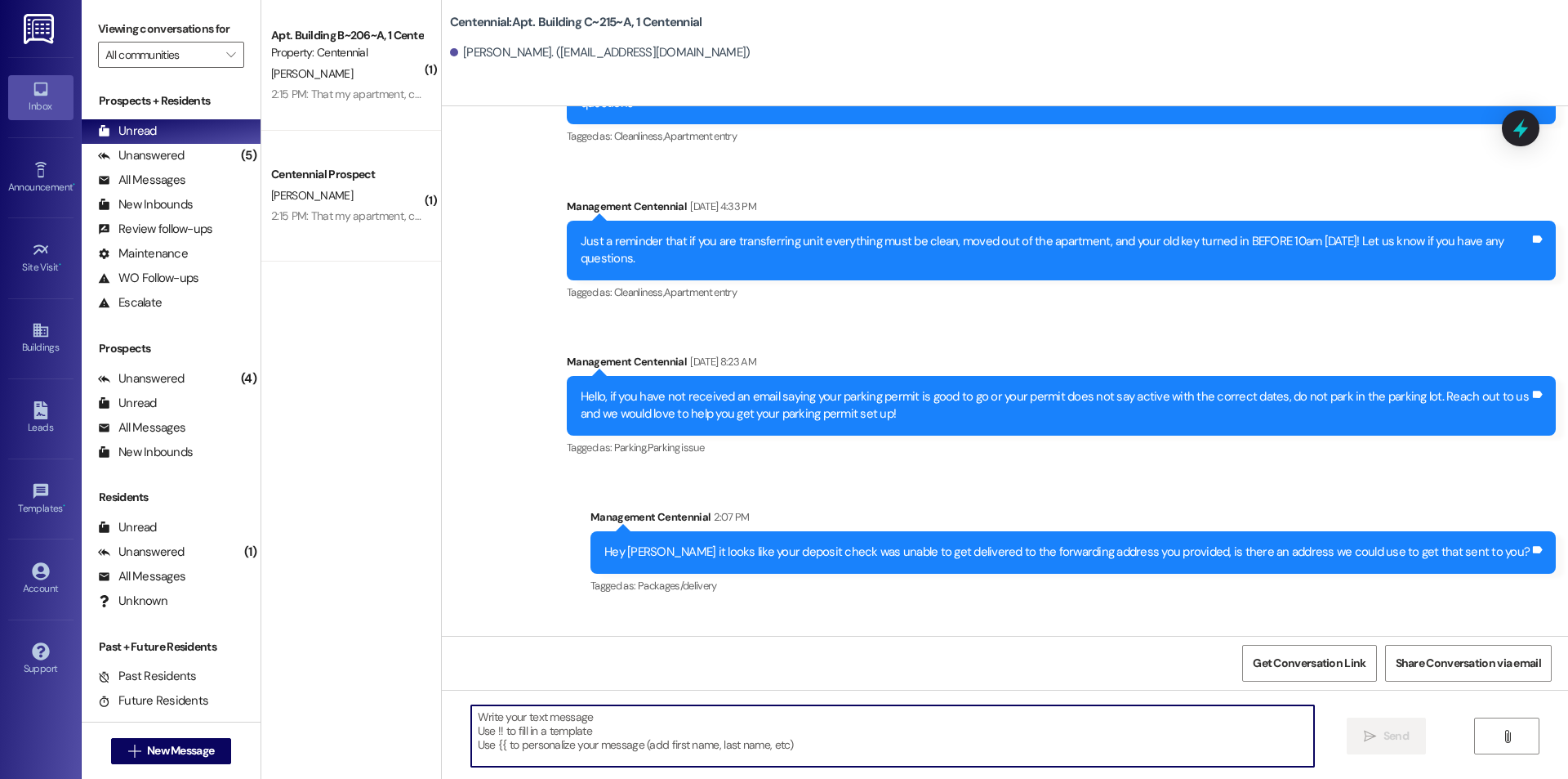
click at [555, 727] on textarea at bounding box center [893, 736] width 843 height 62
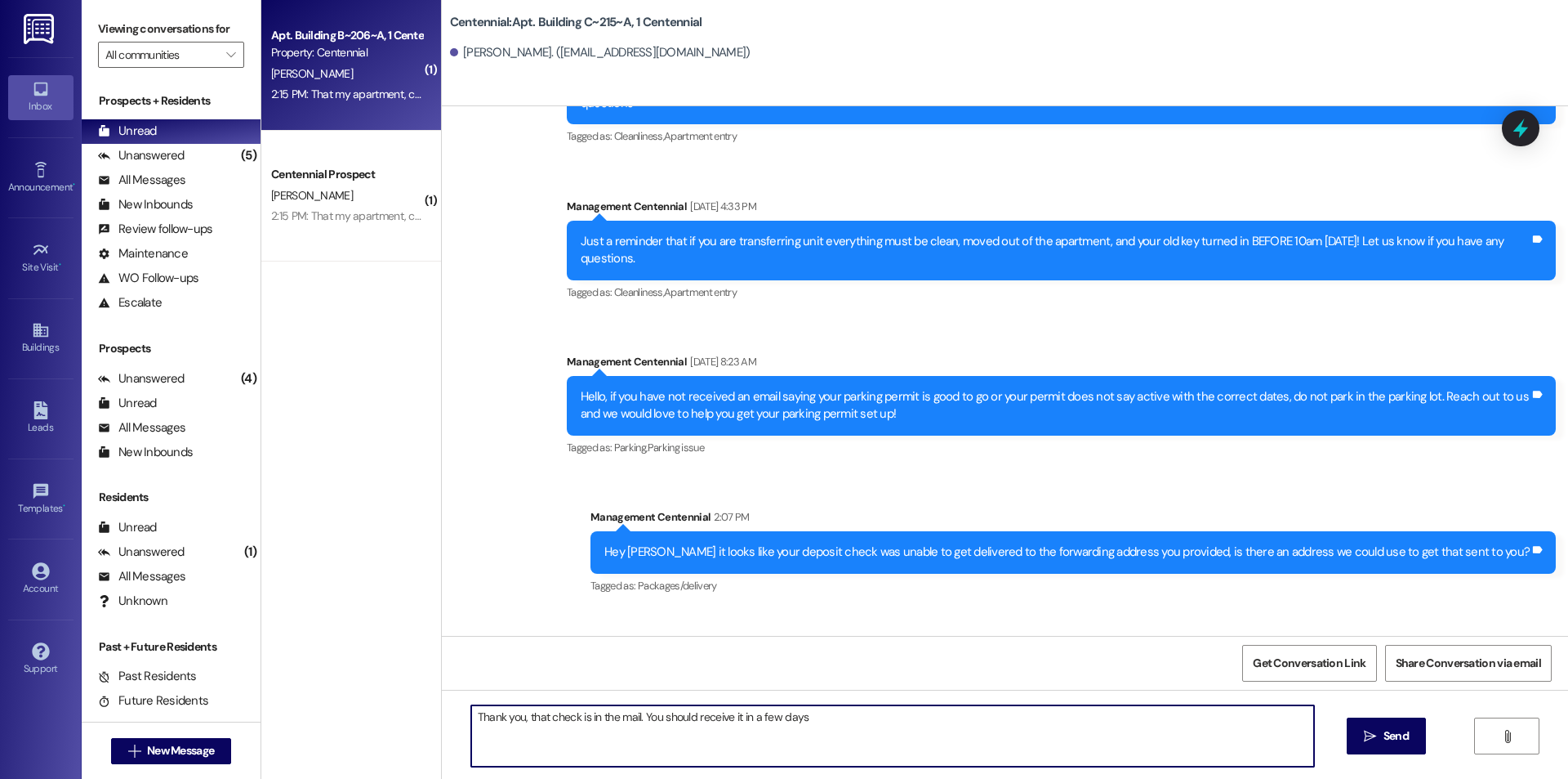
type textarea "Thank you, that check is in the mail. You should receive it in a few days"
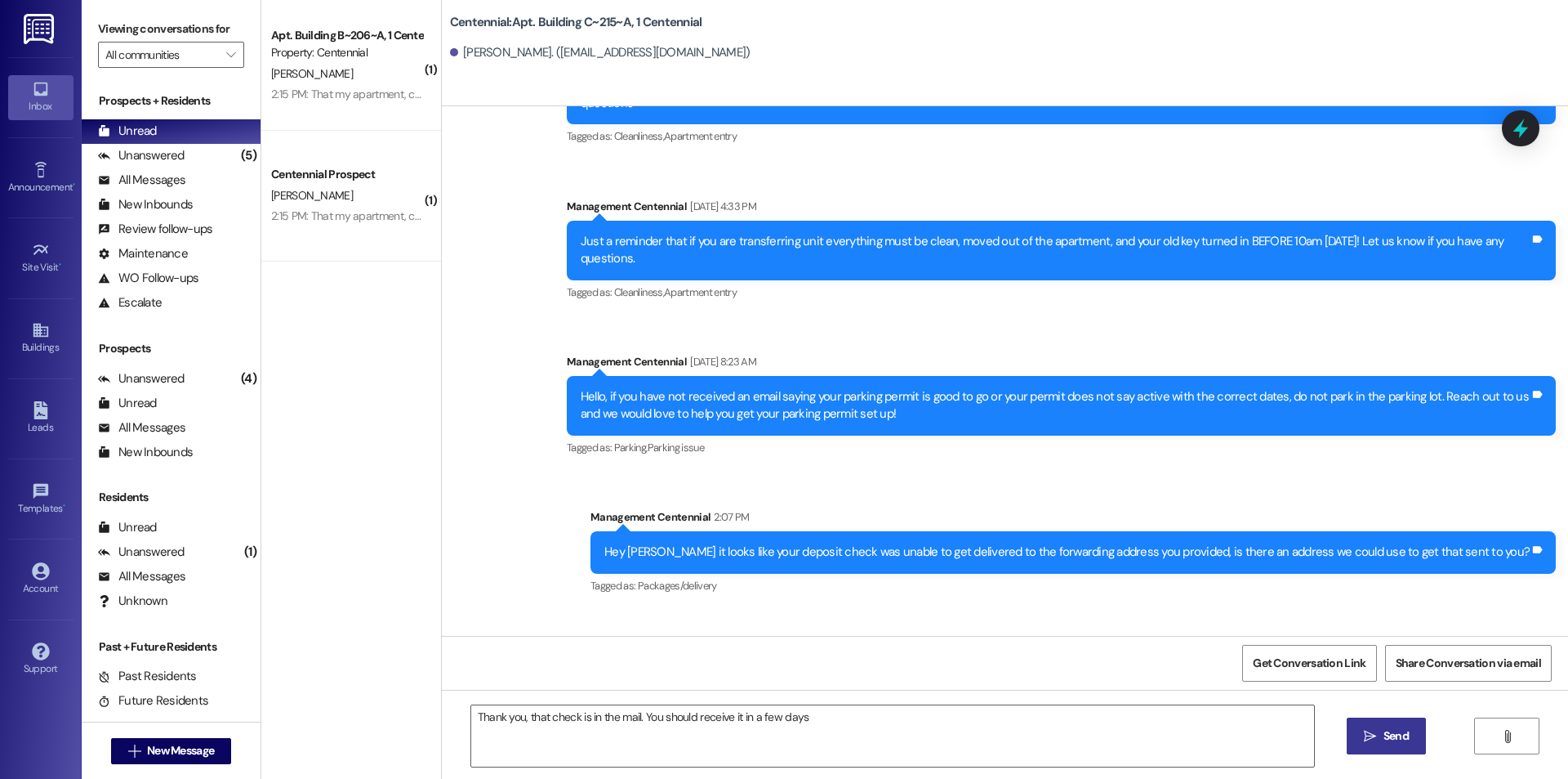
click at [1378, 727] on span " Send" at bounding box center [1387, 736] width 52 height 17
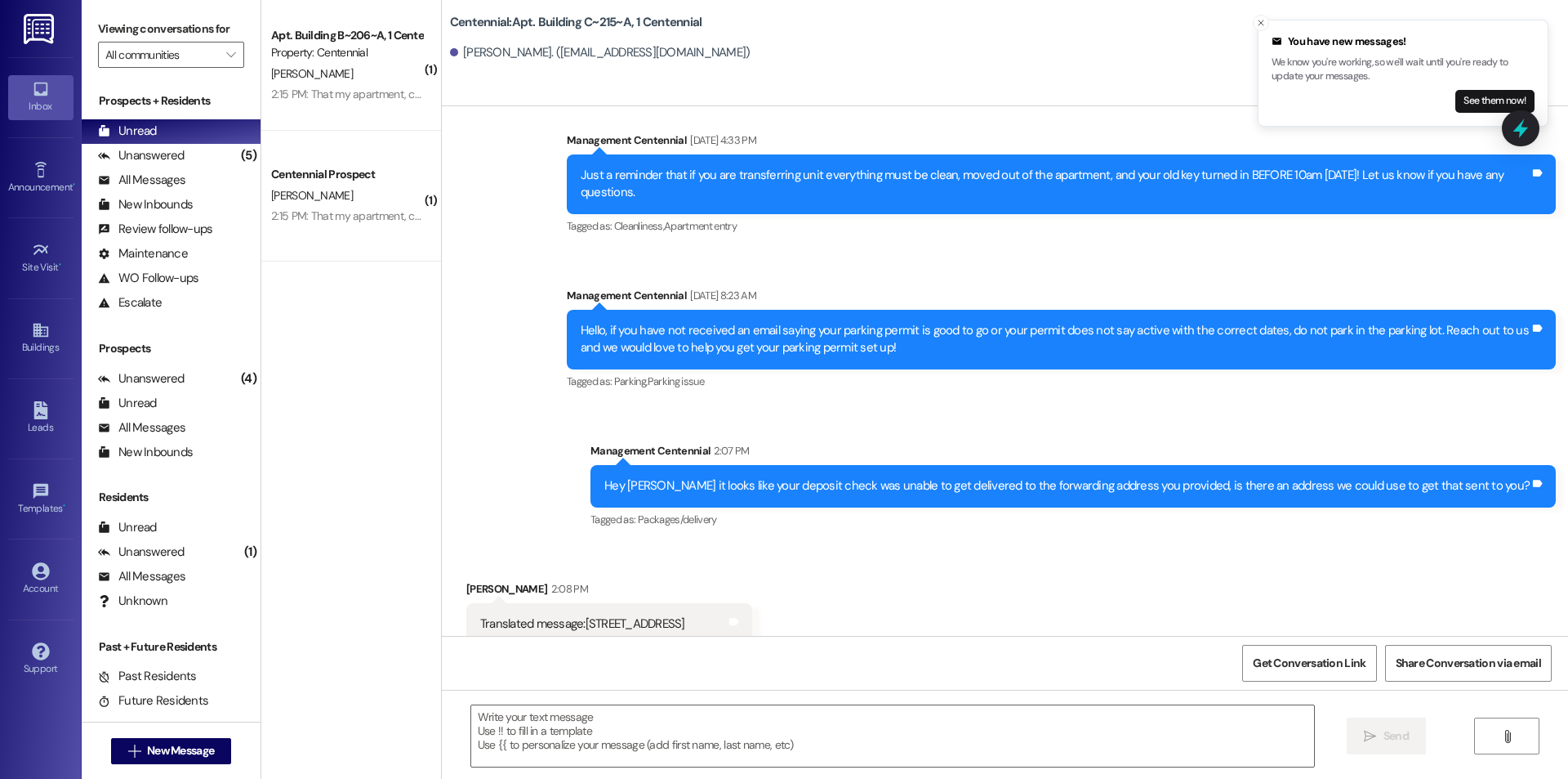
scroll to position [26378, 0]
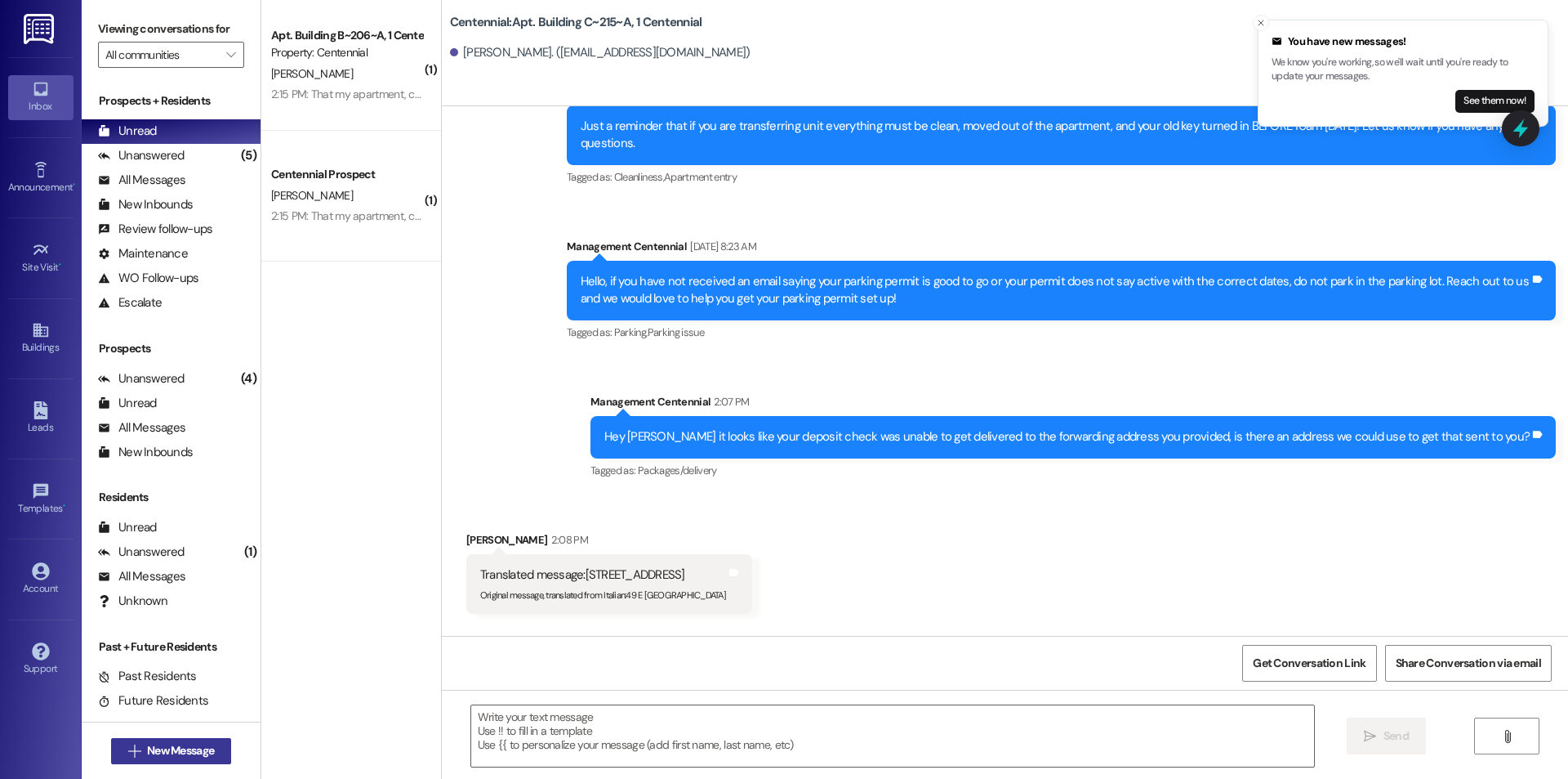
click at [192, 762] on button " New Message" at bounding box center [171, 750] width 120 height 26
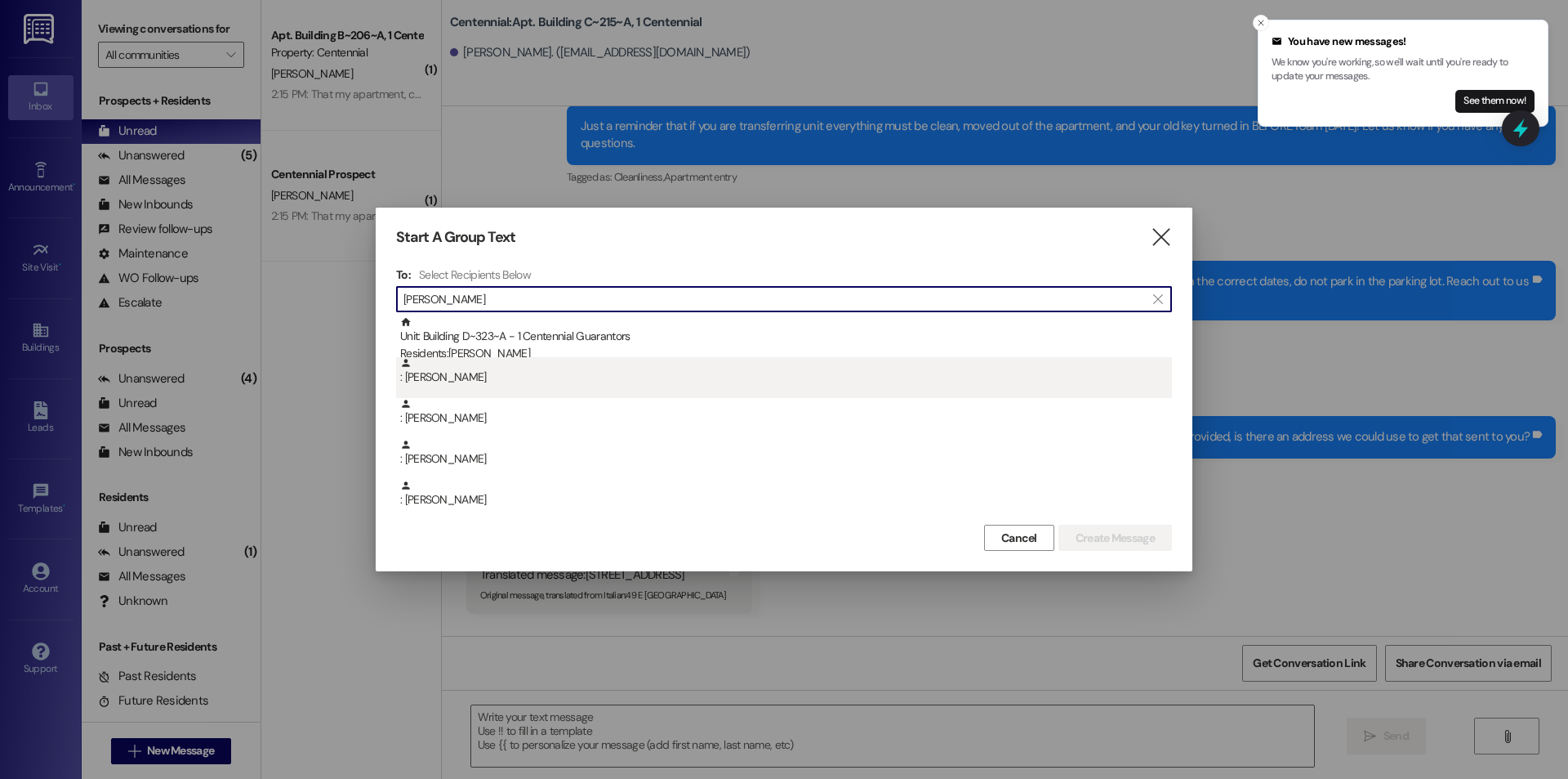
type input "mary"
click at [463, 384] on div ": Mary Jane Briggs" at bounding box center [785, 371] width 772 height 29
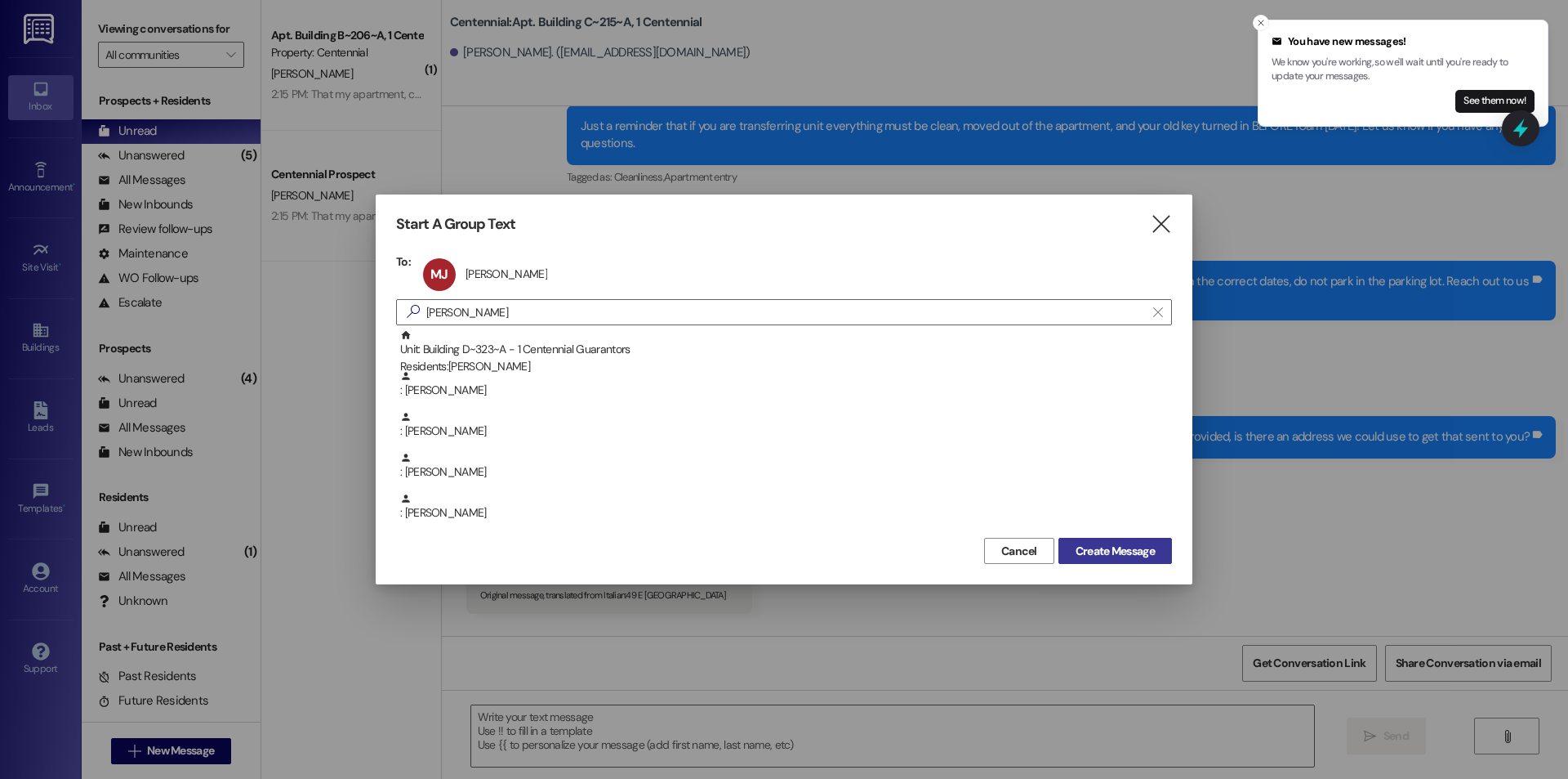
click at [1104, 554] on span "Create Message" at bounding box center [1116, 551] width 79 height 17
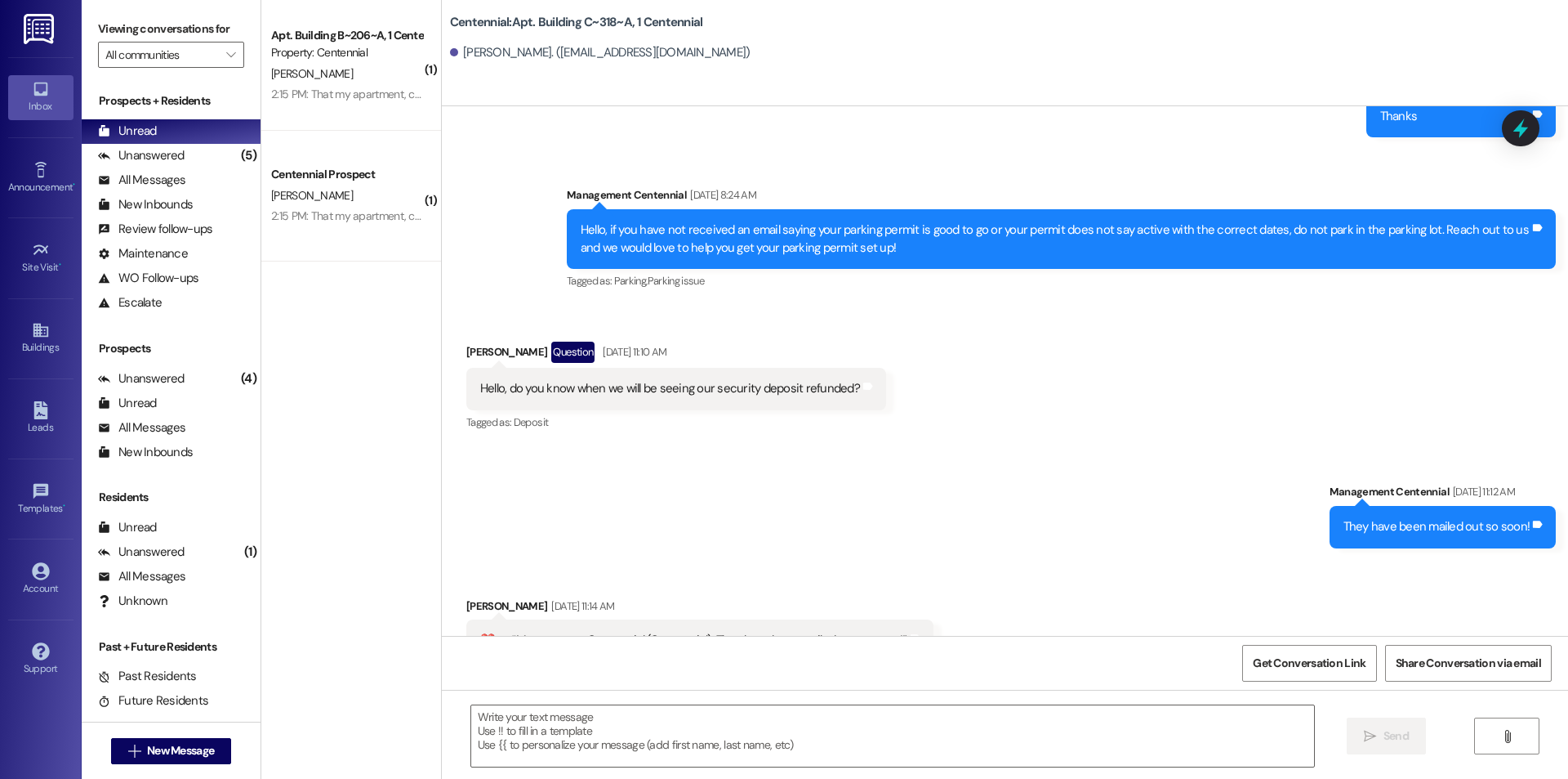
scroll to position [16139, 0]
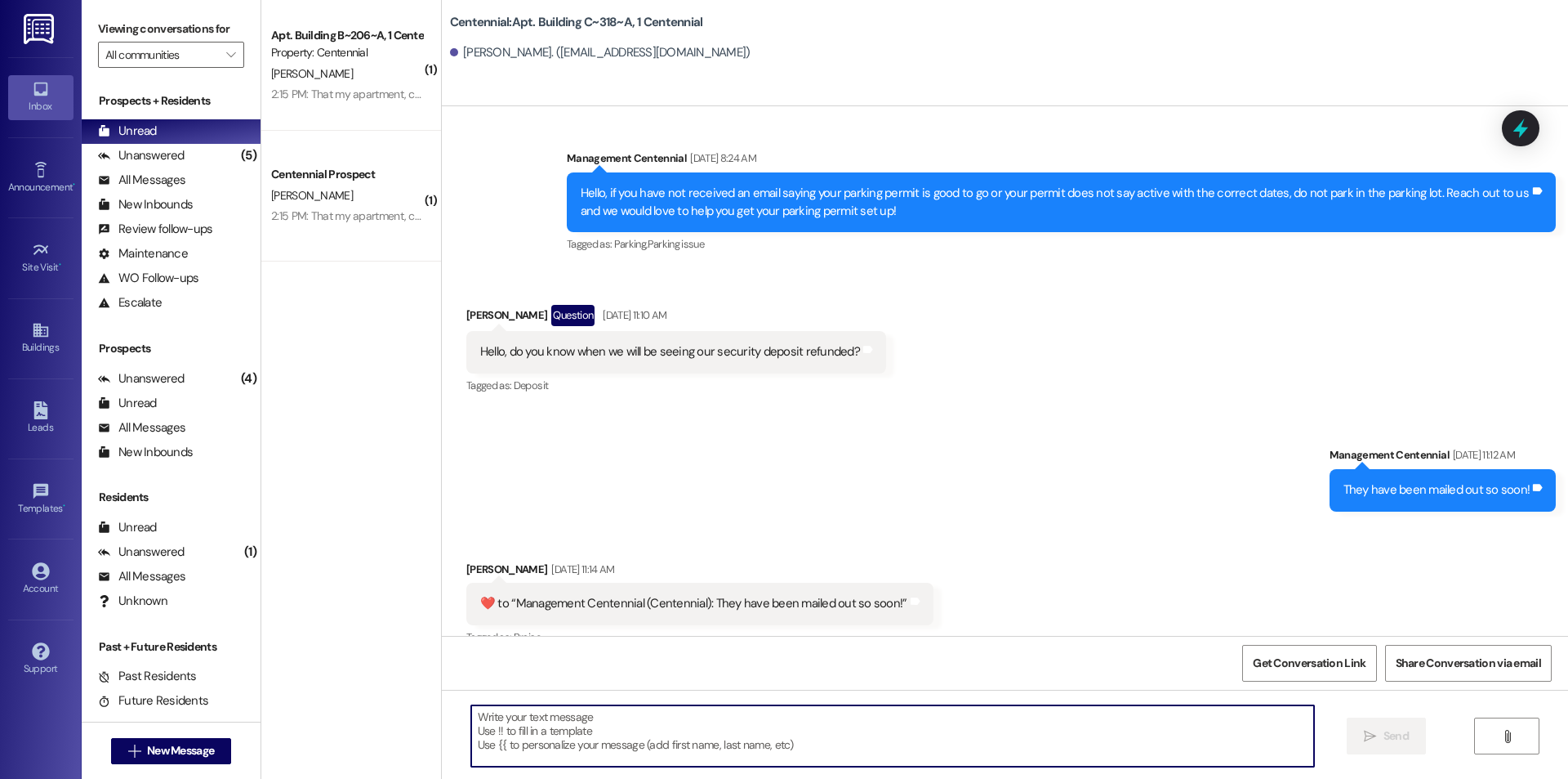
click at [775, 717] on textarea at bounding box center [893, 736] width 843 height 62
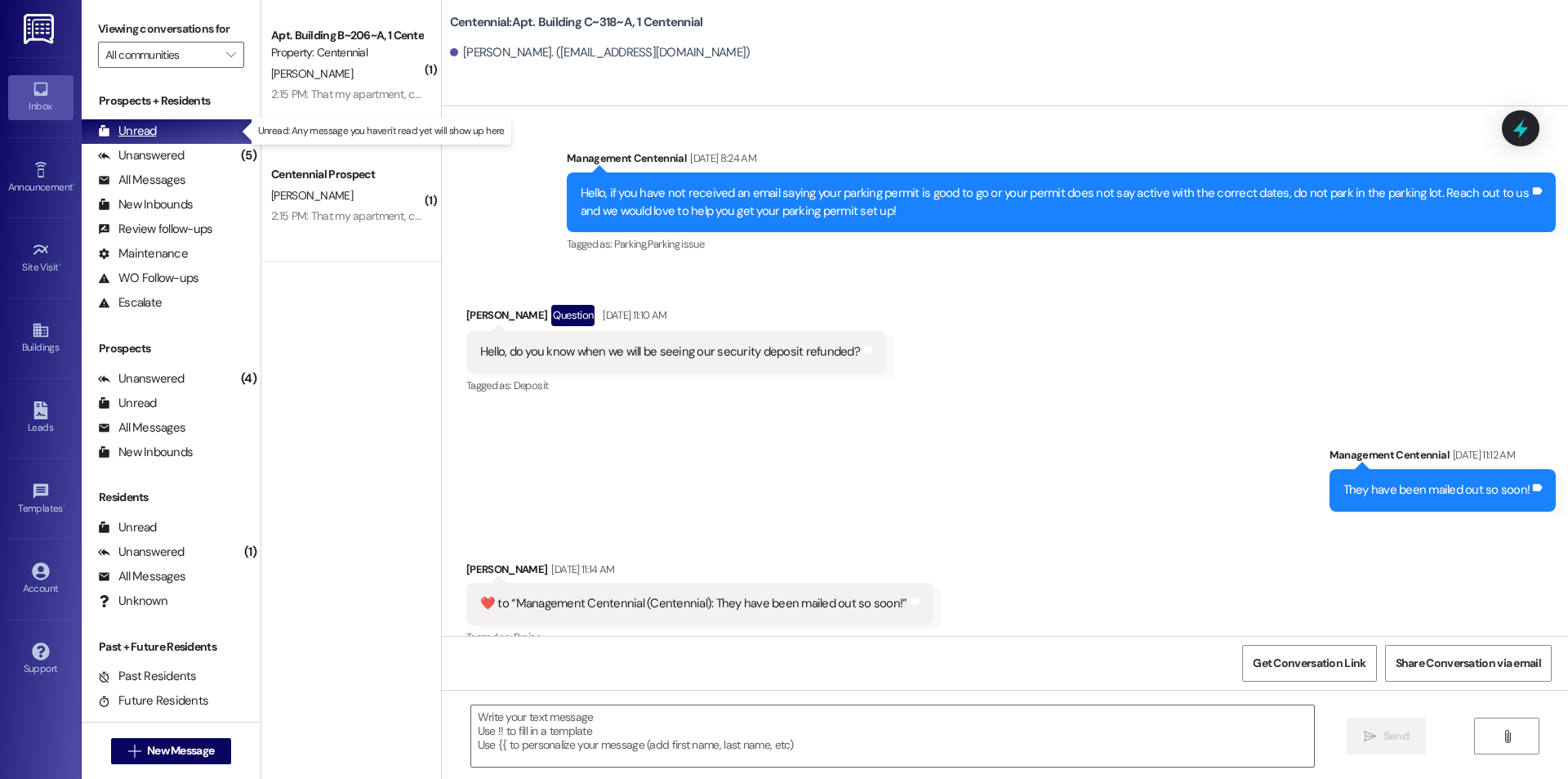
click at [169, 132] on div "Unread (0)" at bounding box center [171, 132] width 179 height 25
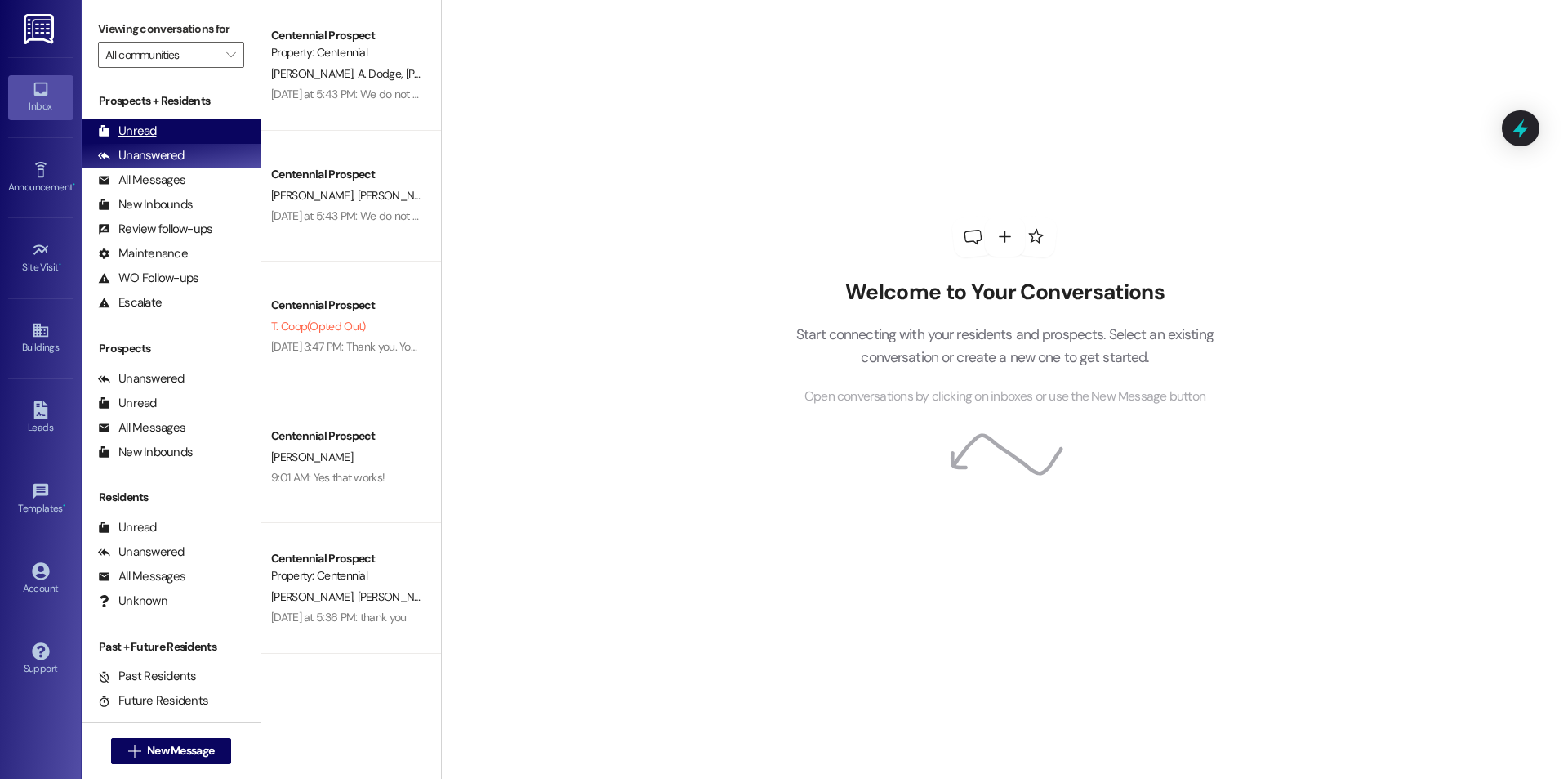
click at [156, 129] on div "Unread (0)" at bounding box center [171, 132] width 179 height 25
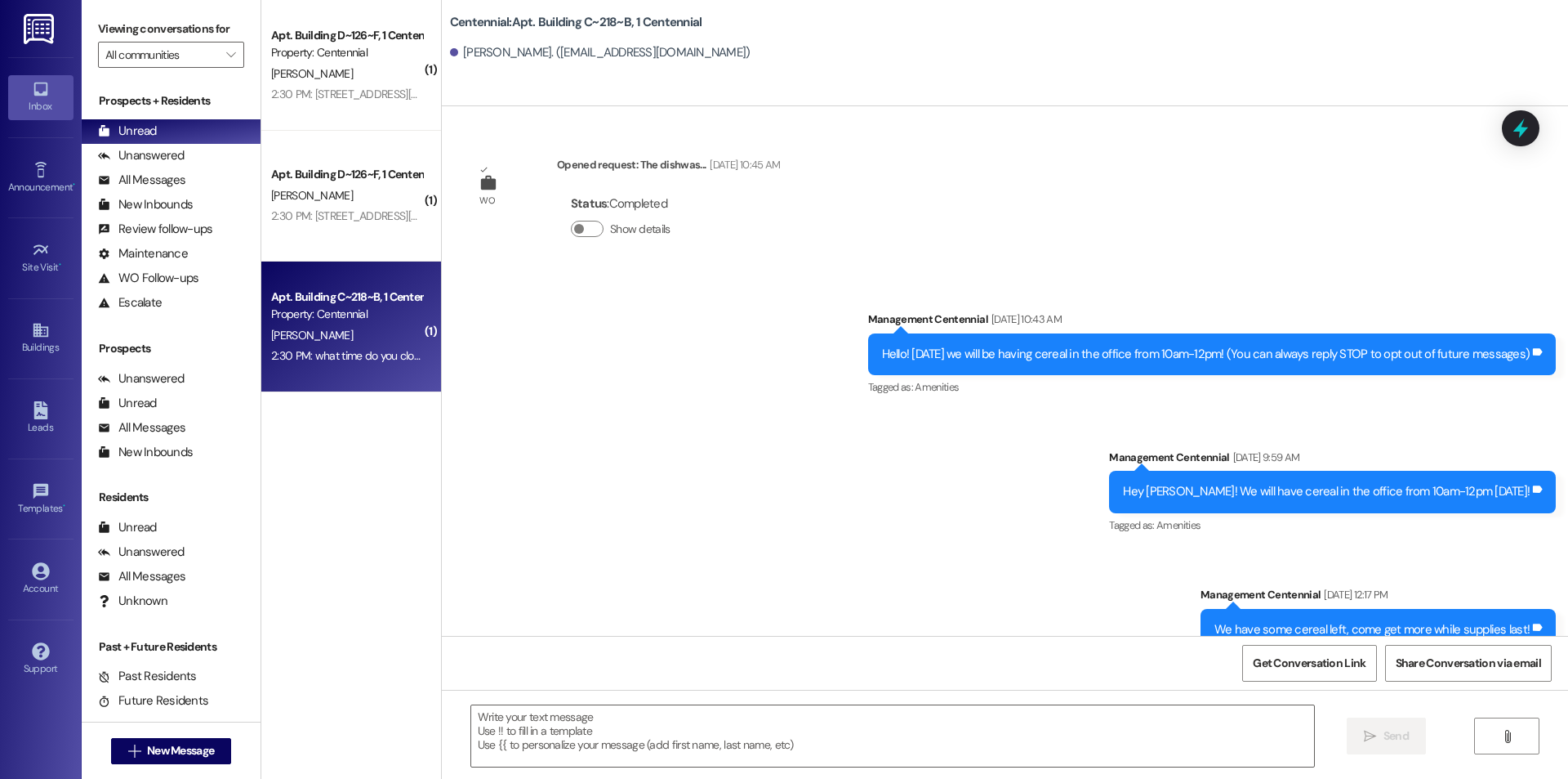
scroll to position [51626, 0]
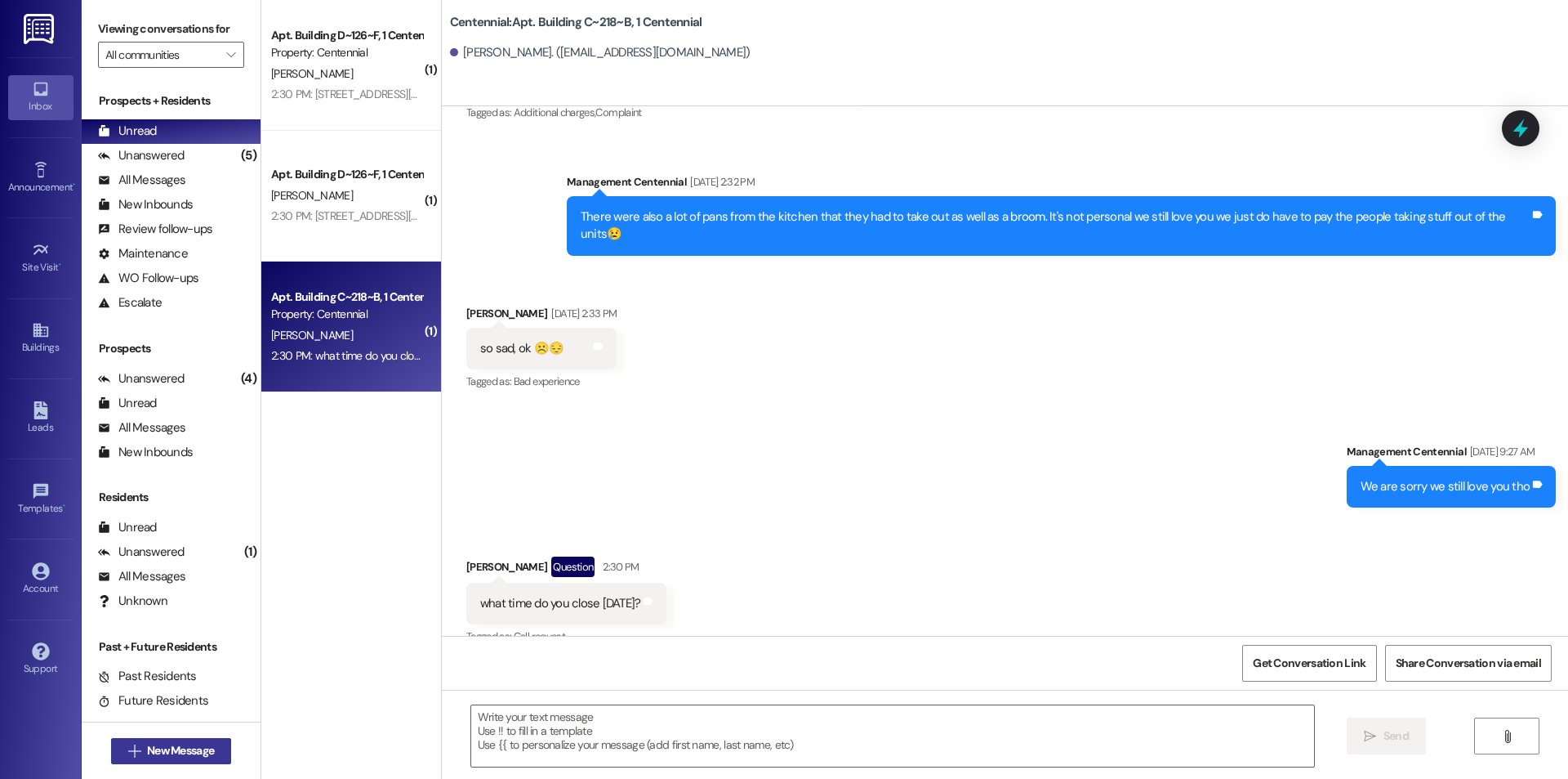
click at [161, 749] on span "New Message" at bounding box center [180, 750] width 67 height 17
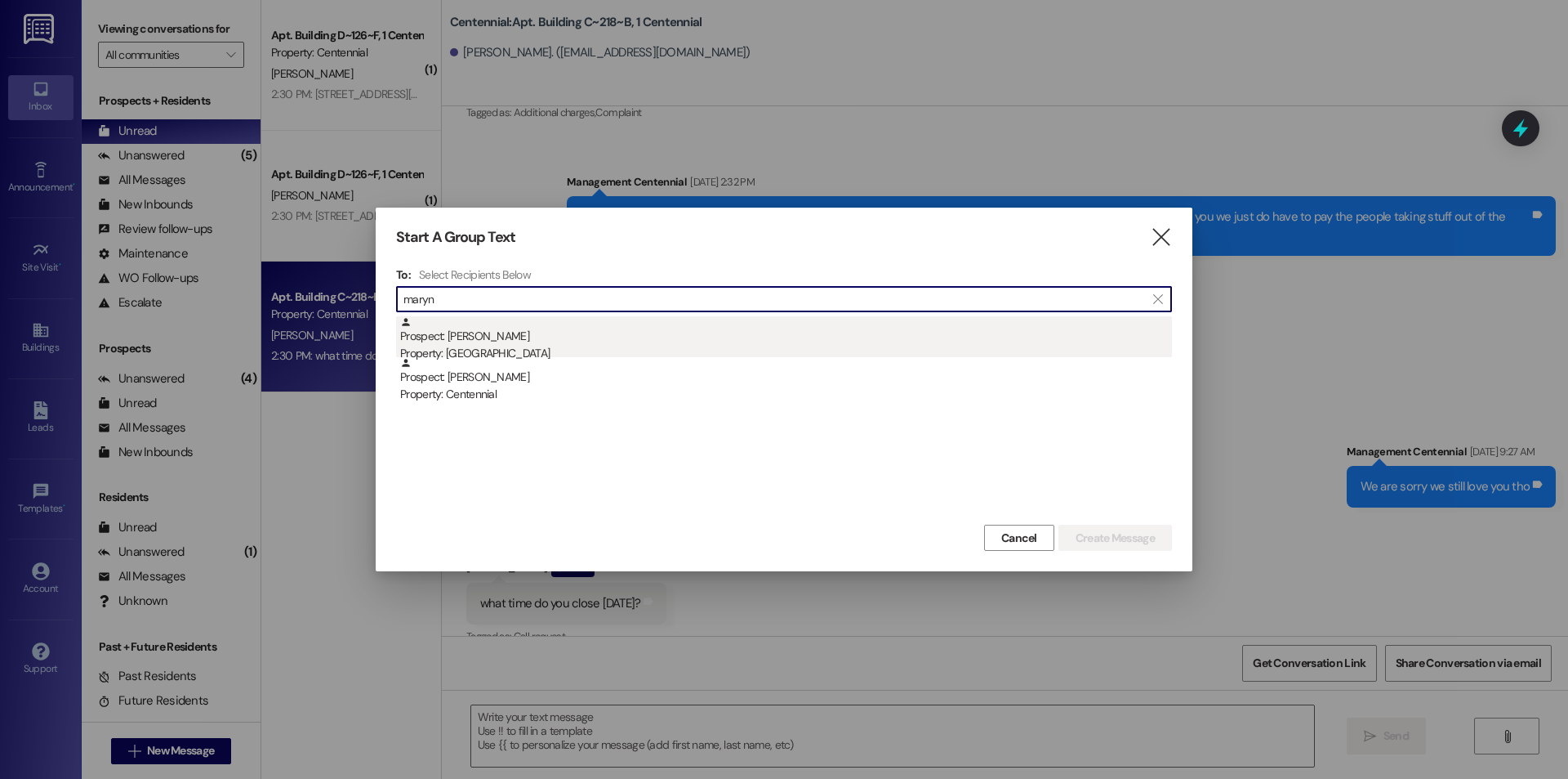
type input "maryn"
click at [508, 340] on div "Prospect: Maryn Smith Property: Cornerstone" at bounding box center [785, 339] width 772 height 47
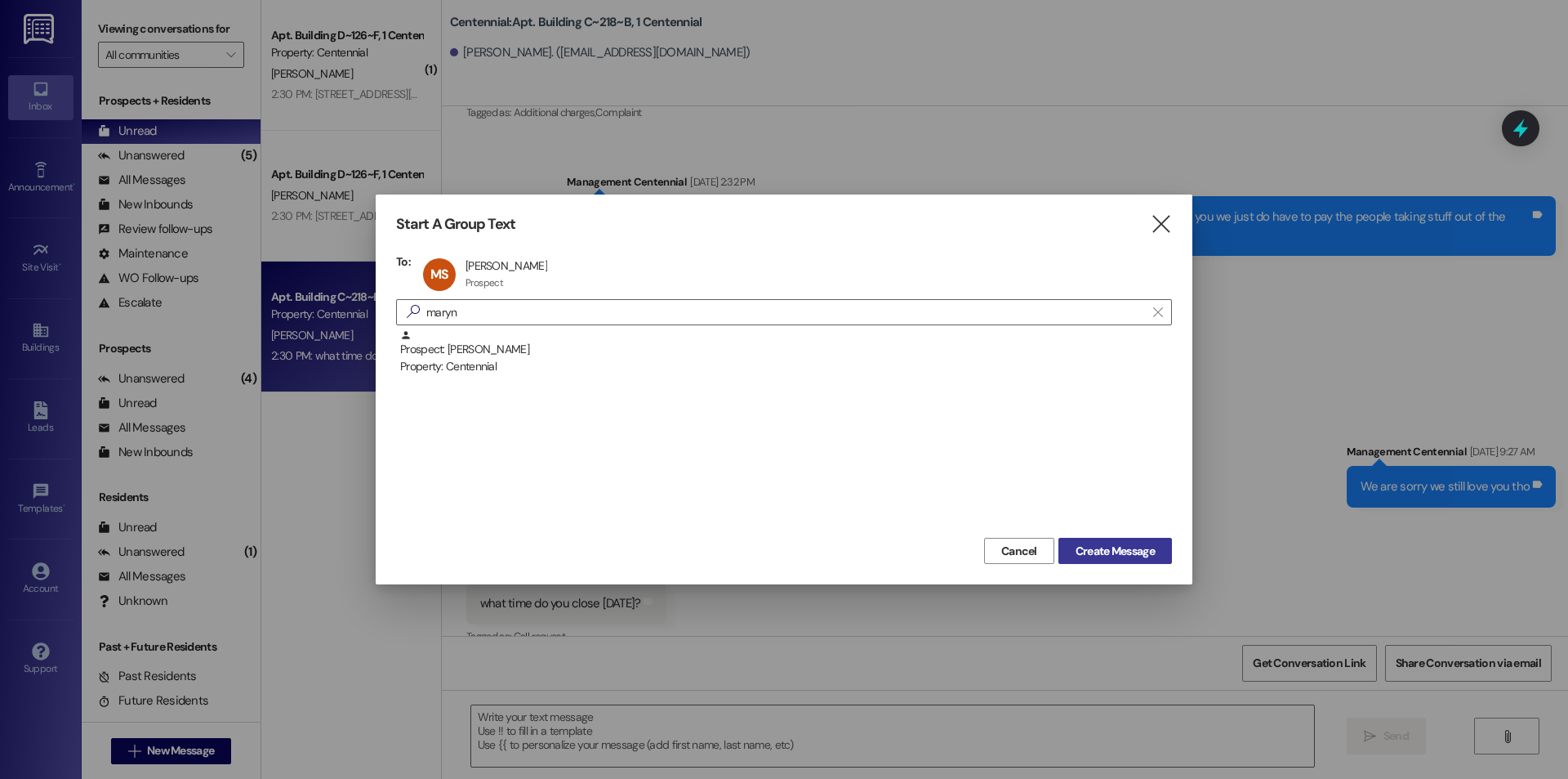
click at [1077, 552] on span "Create Message" at bounding box center [1116, 551] width 79 height 17
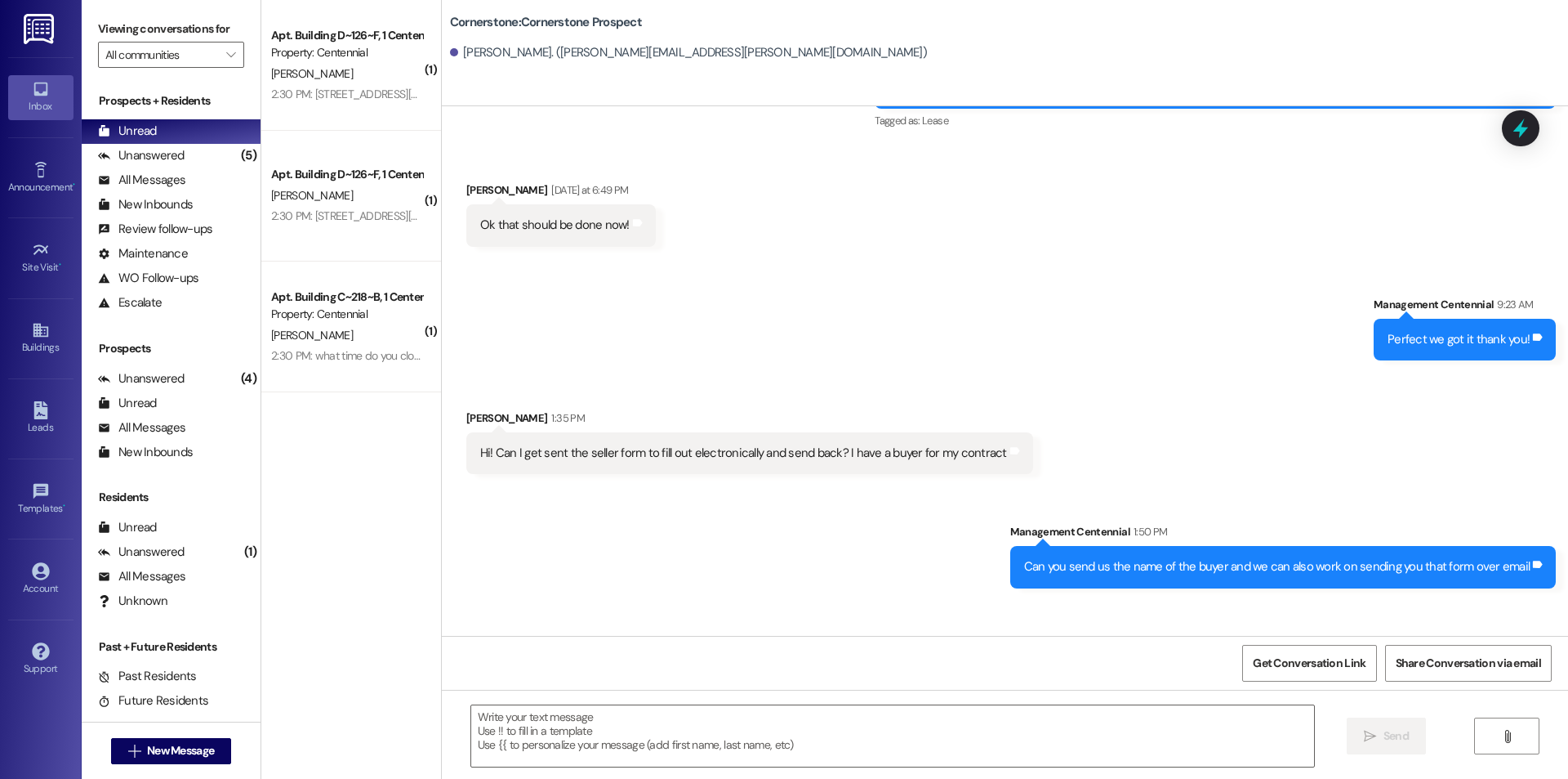
scroll to position [2522, 0]
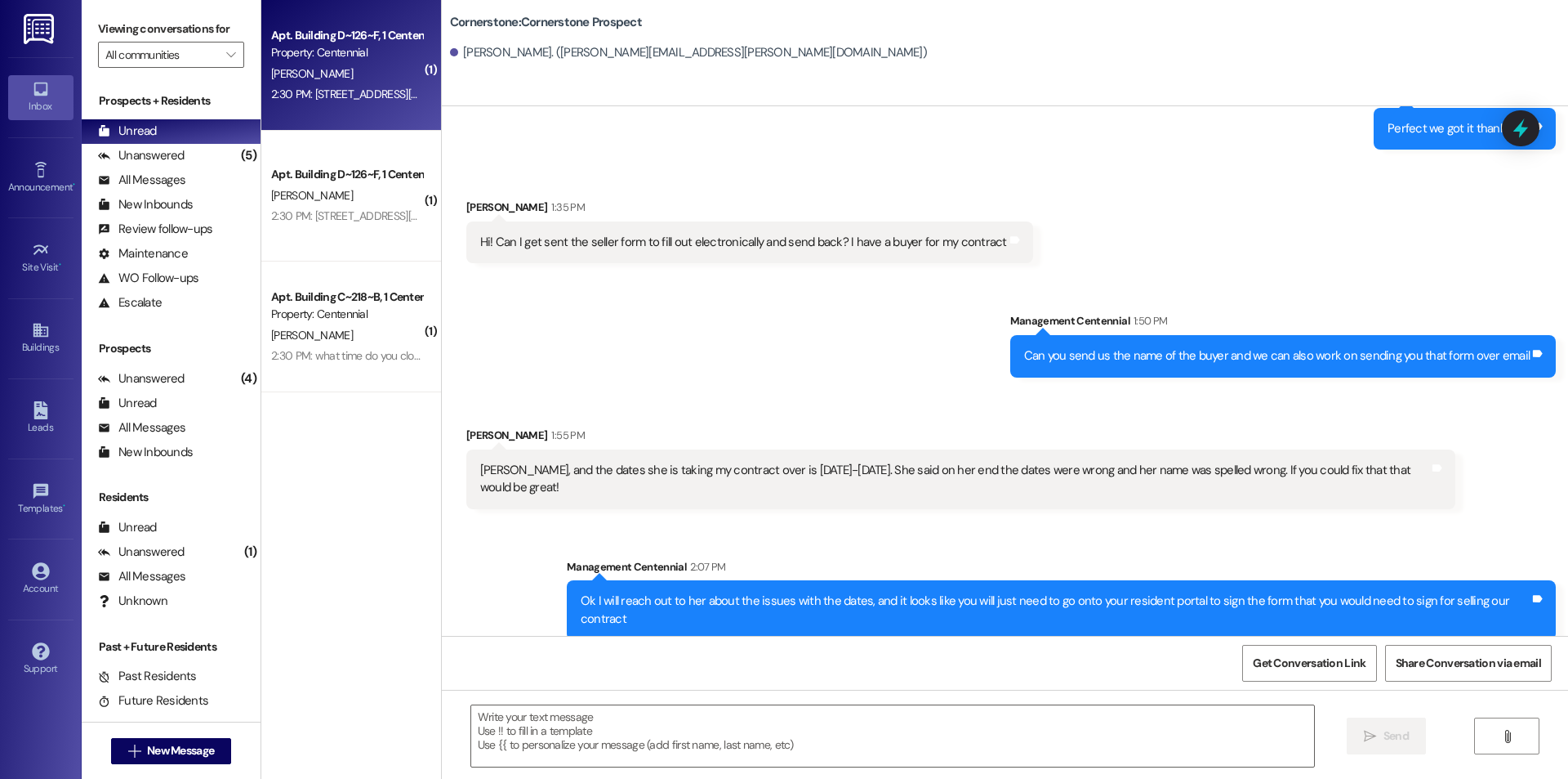
click at [323, 77] on div "E. Henriod" at bounding box center [347, 74] width 155 height 20
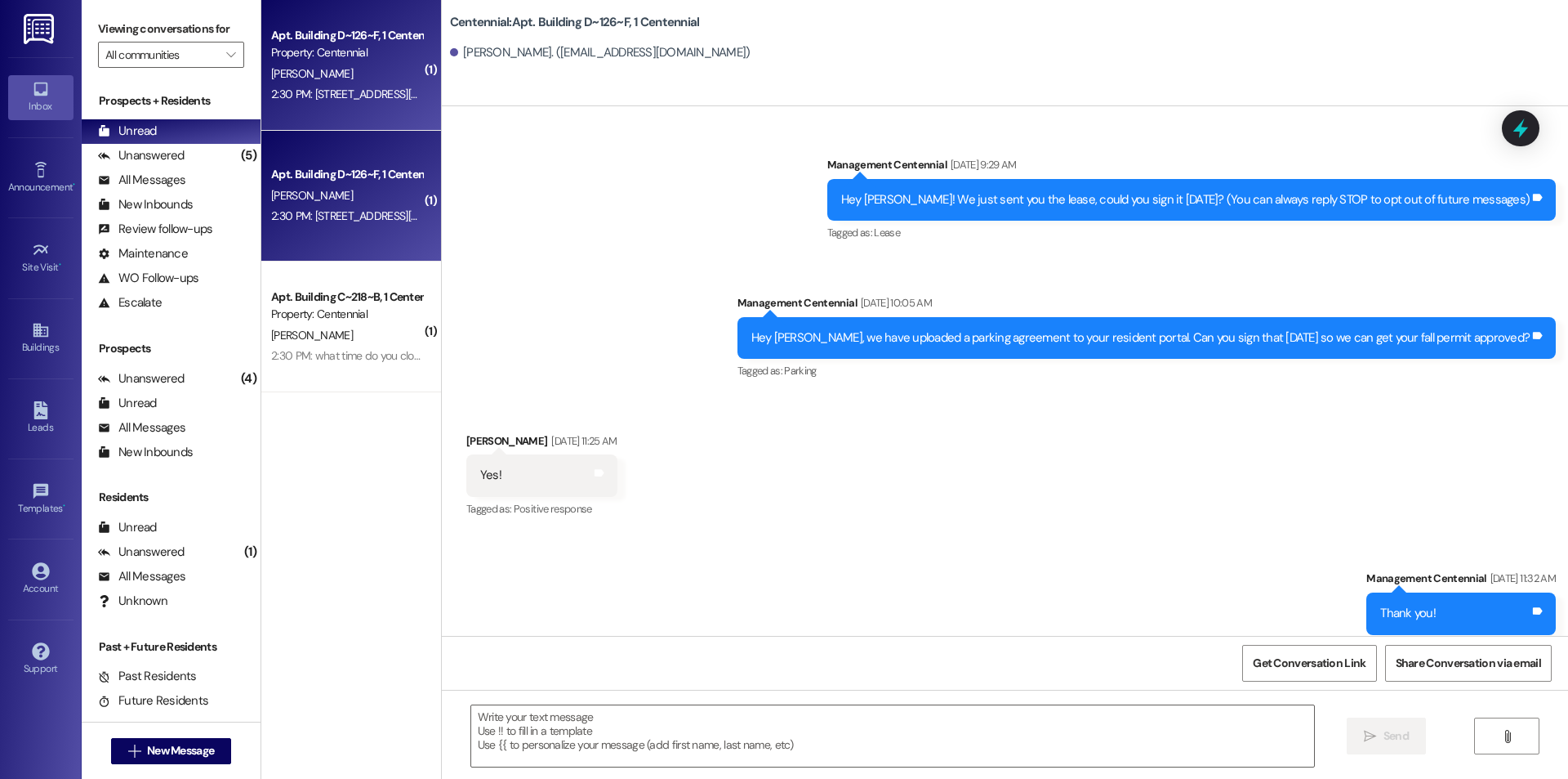
scroll to position [19241, 0]
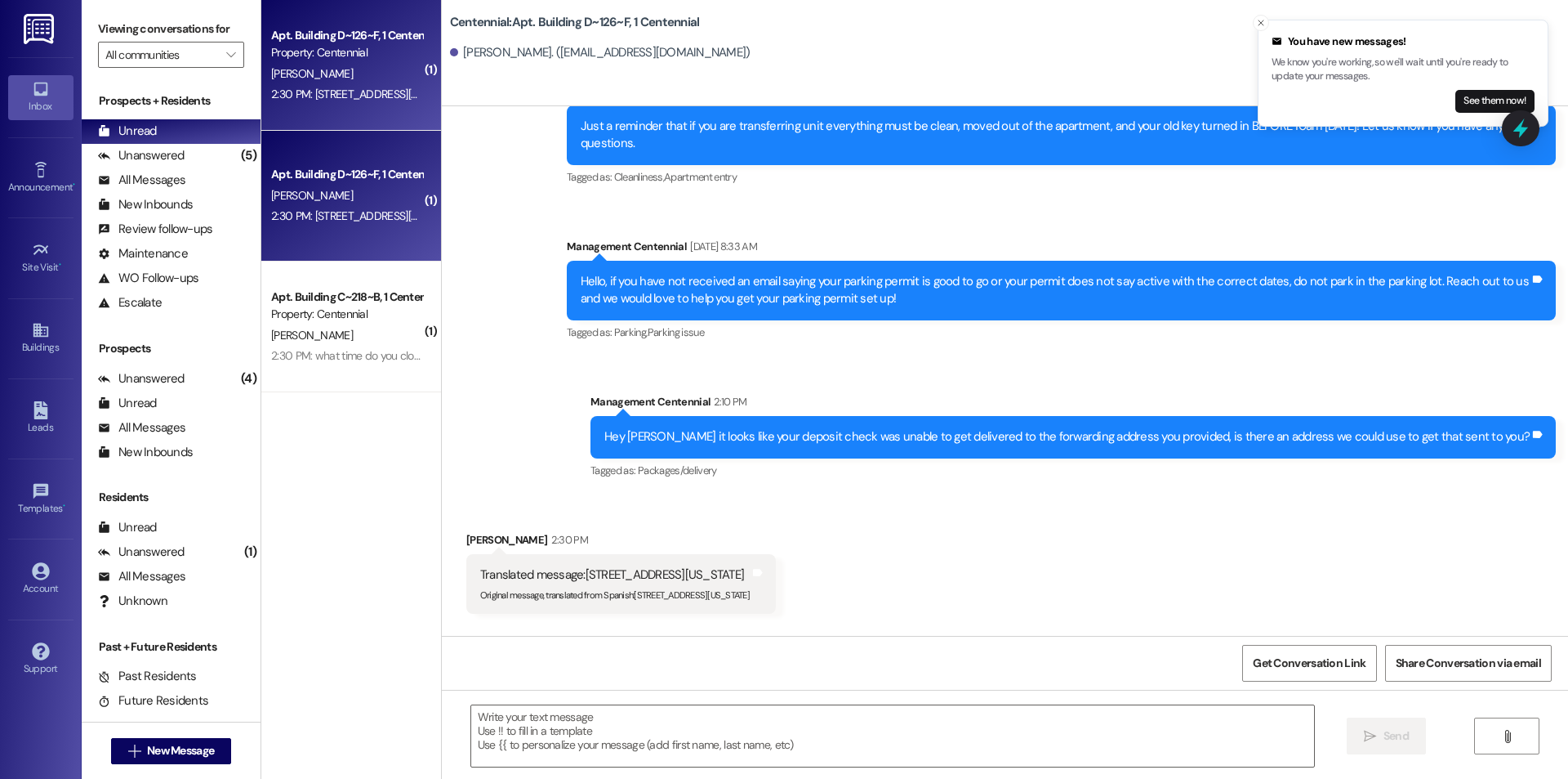
click at [355, 218] on div "2:30 PM: 10779 Hobbiton Ave, 89135, Las Vegas, Nevada 2:30 PM: 10779 Hobbiton A…" at bounding box center [367, 216] width 191 height 15
click at [349, 96] on div "2:30 PM: 10779 Hobbiton Ave, 89135, Las Vegas, Nevada 2:30 PM: 10779 Hobbiton A…" at bounding box center [367, 94] width 191 height 15
click at [348, 168] on div "Apt. Building D~126~F, 1 Centennial" at bounding box center [347, 174] width 151 height 17
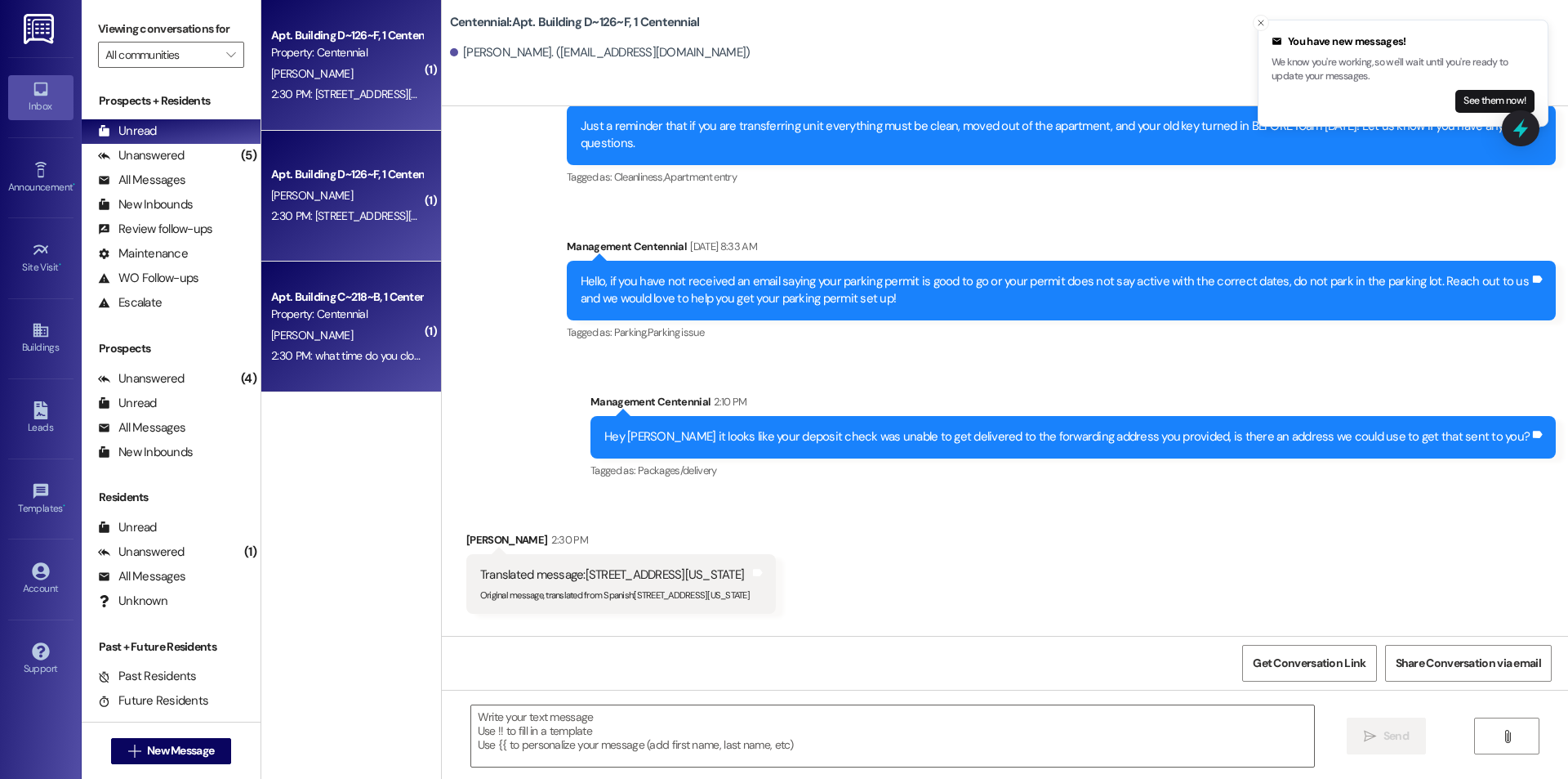
click at [361, 331] on div "E. Peterson" at bounding box center [347, 336] width 155 height 20
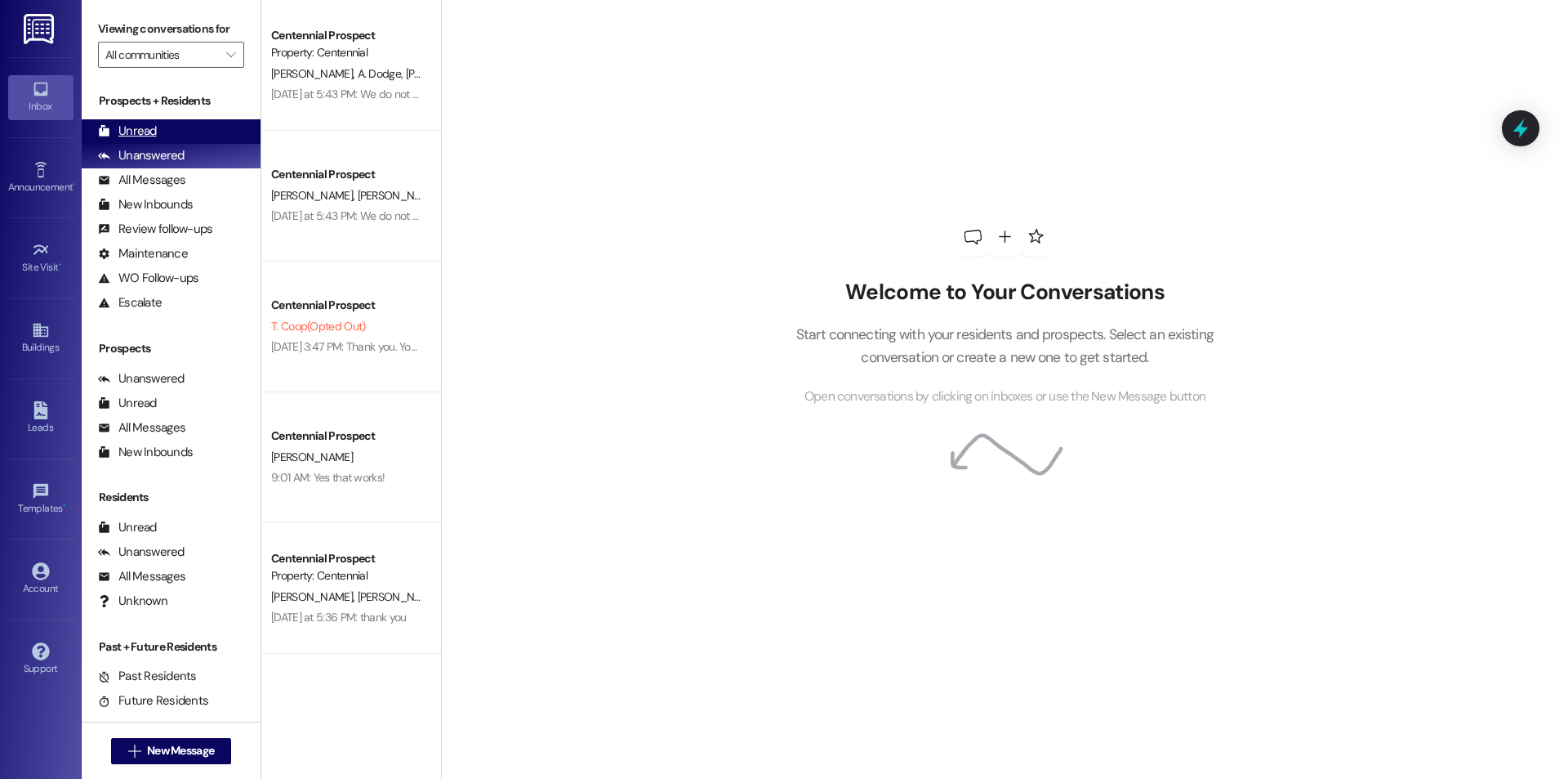
click at [143, 139] on div "Unread" at bounding box center [128, 131] width 59 height 17
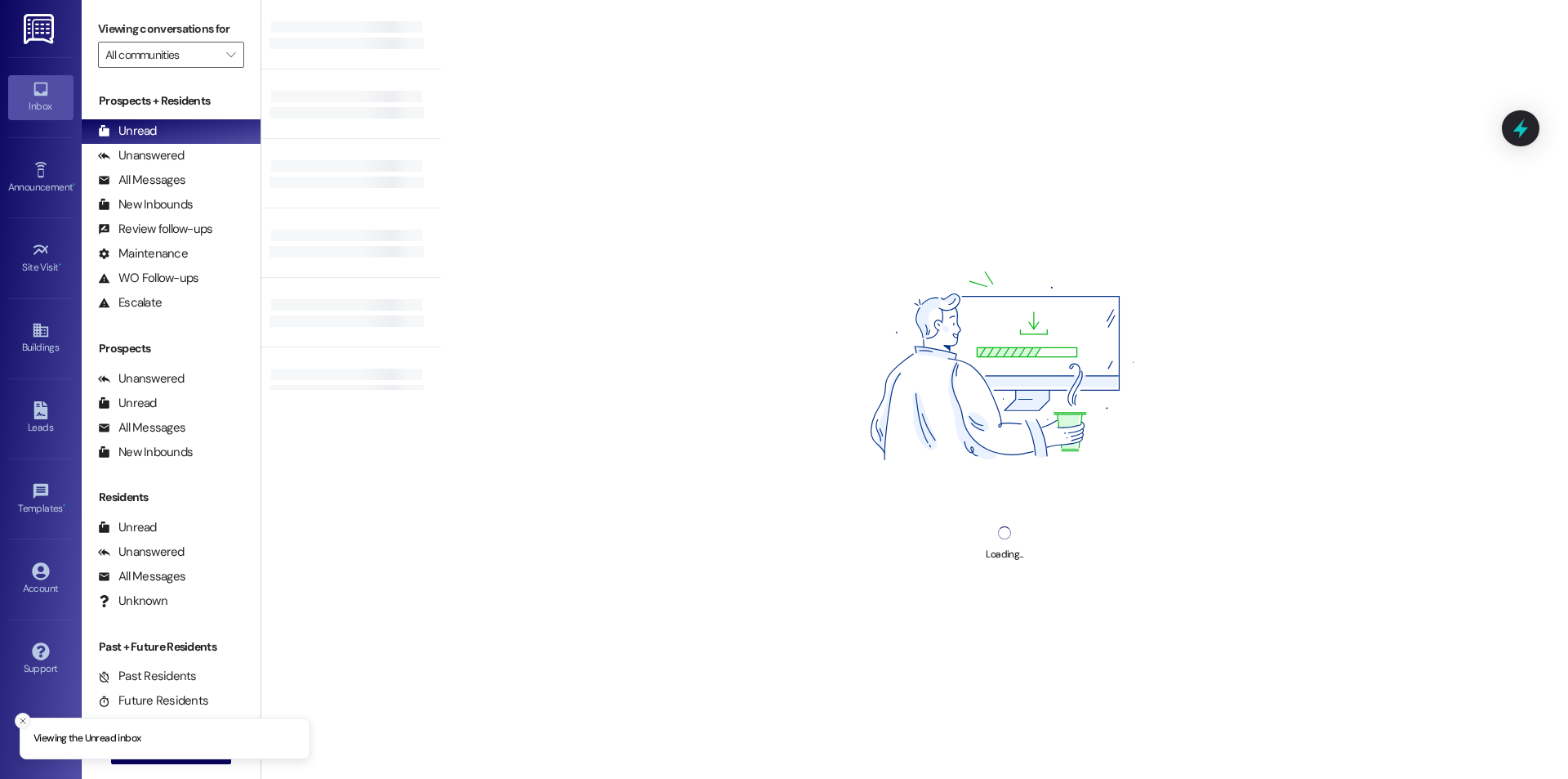
click at [25, 720] on icon "Close toast" at bounding box center [23, 720] width 10 height 10
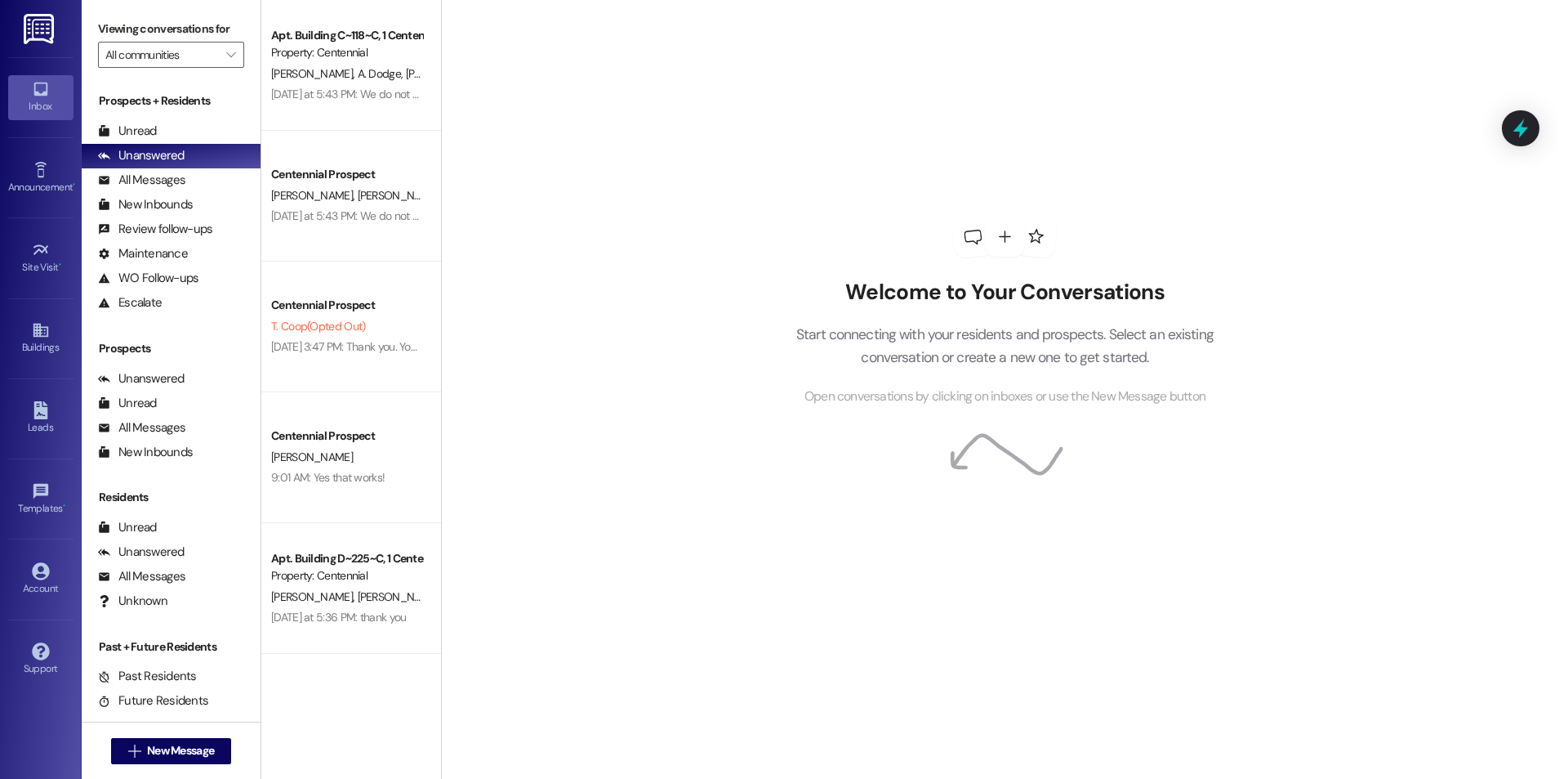
click at [157, 118] on div "Prospects + Residents Unread (0) Unread: Any message you haven't read yet will …" at bounding box center [171, 203] width 179 height 223
click at [158, 126] on div "Unread (0)" at bounding box center [171, 132] width 179 height 25
click at [159, 122] on div "Unread (0)" at bounding box center [171, 132] width 179 height 25
